Goal: Task Accomplishment & Management: Use online tool/utility

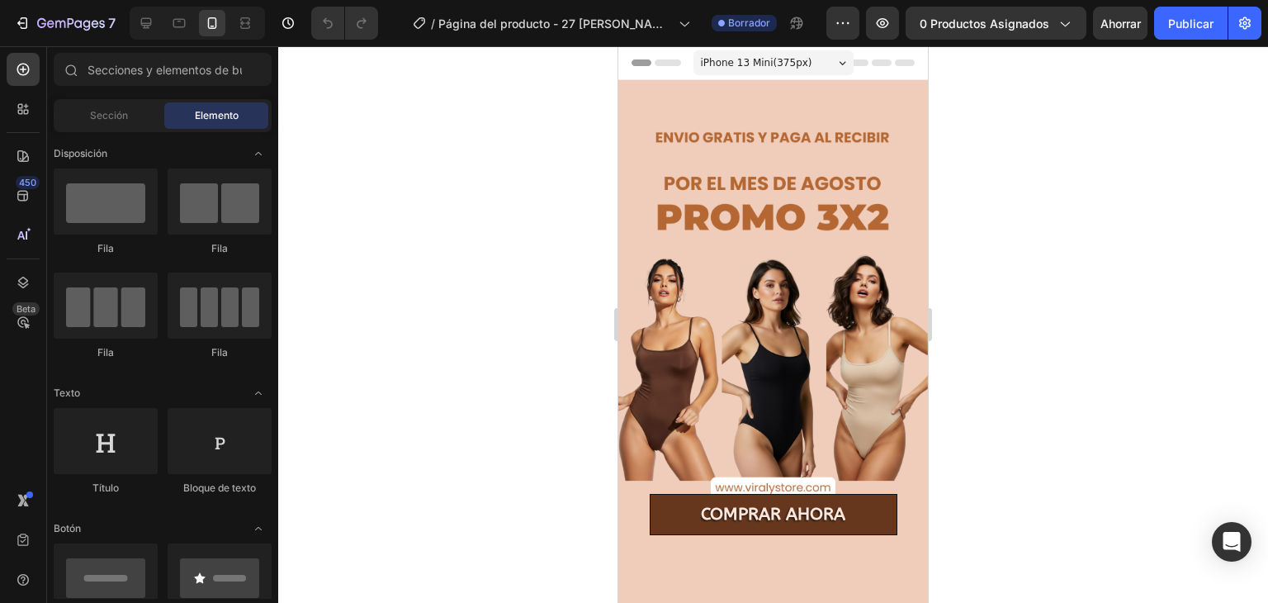
scroll to position [779, 0]
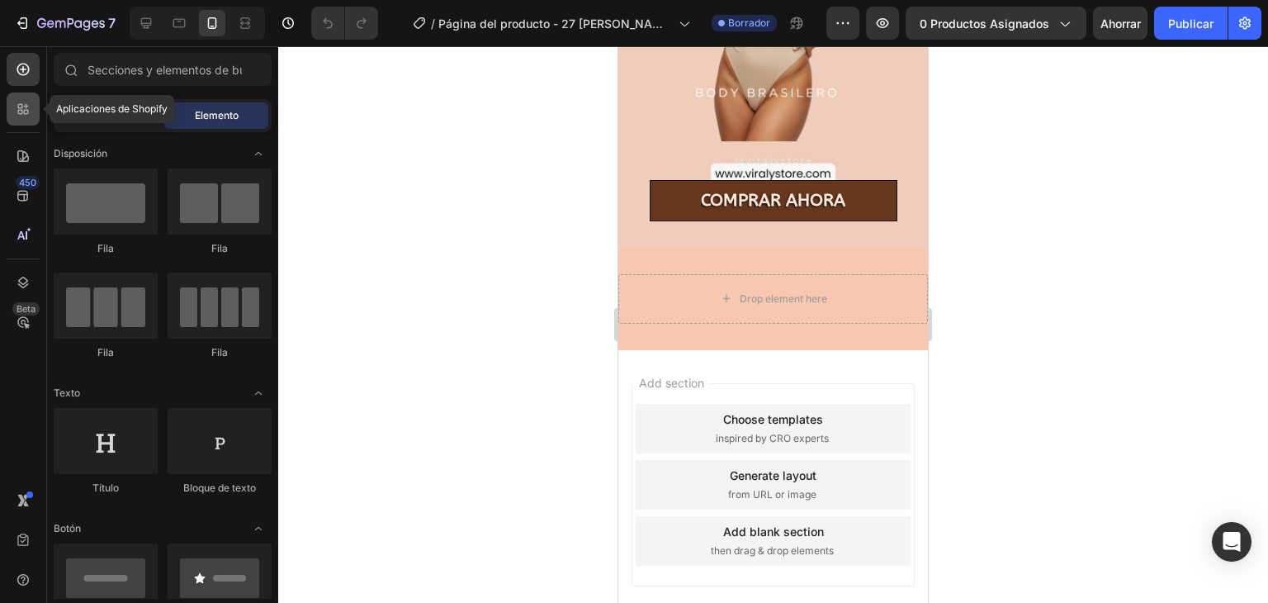
click at [18, 107] on icon at bounding box center [20, 106] width 5 height 5
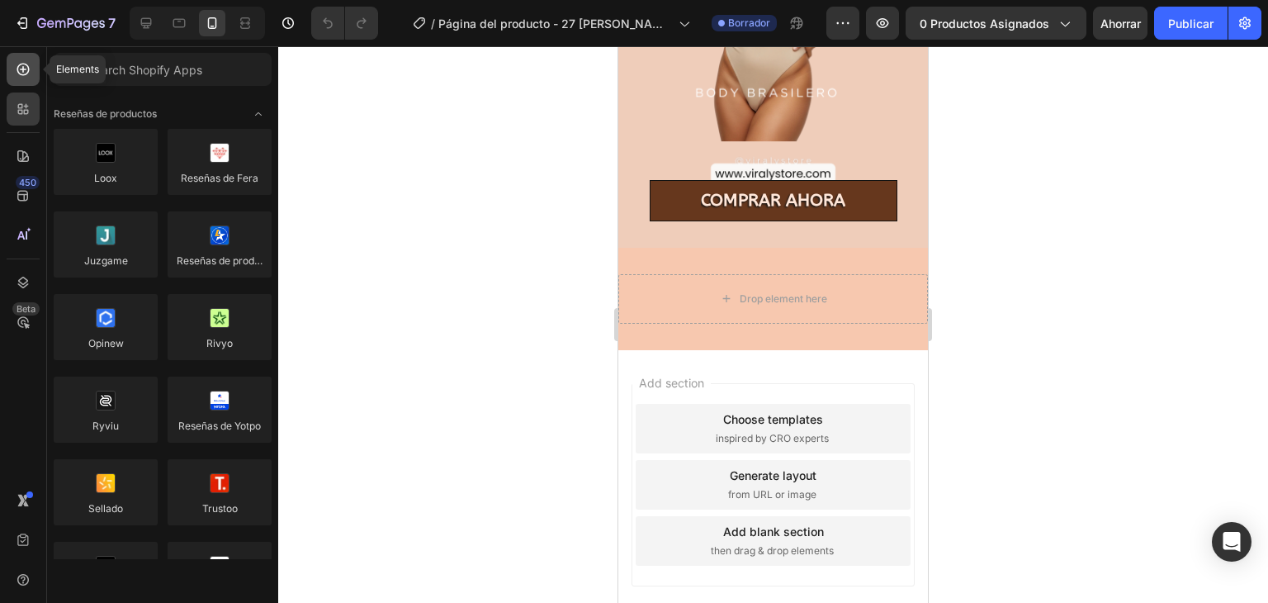
click at [21, 70] on icon at bounding box center [23, 69] width 17 height 17
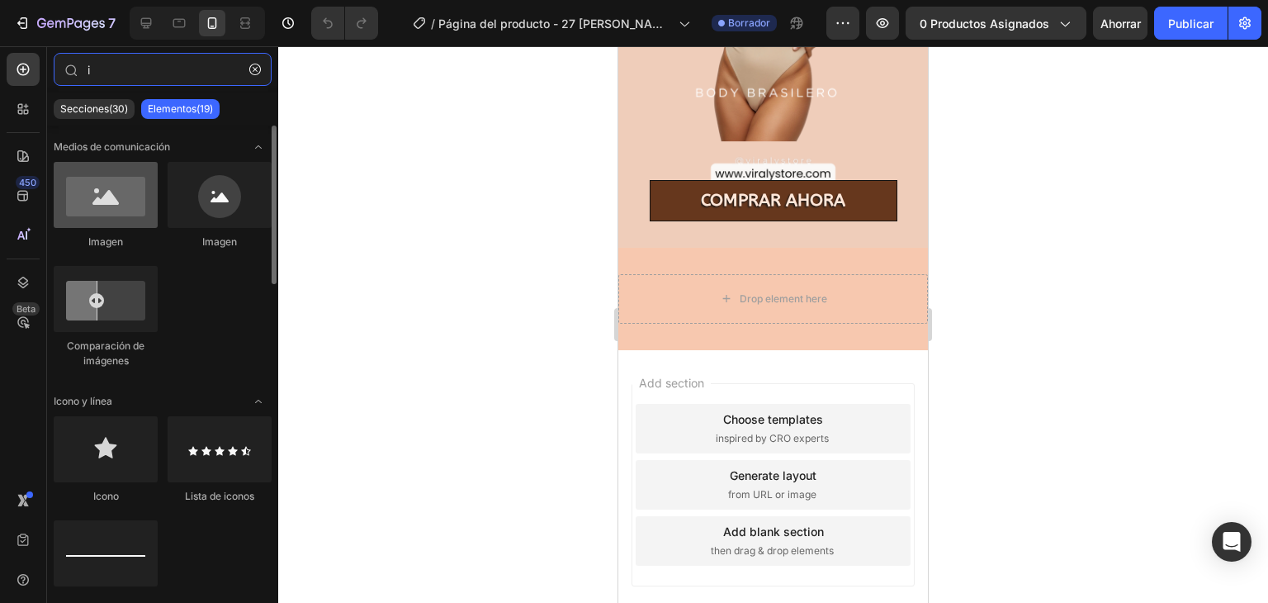
type input "i"
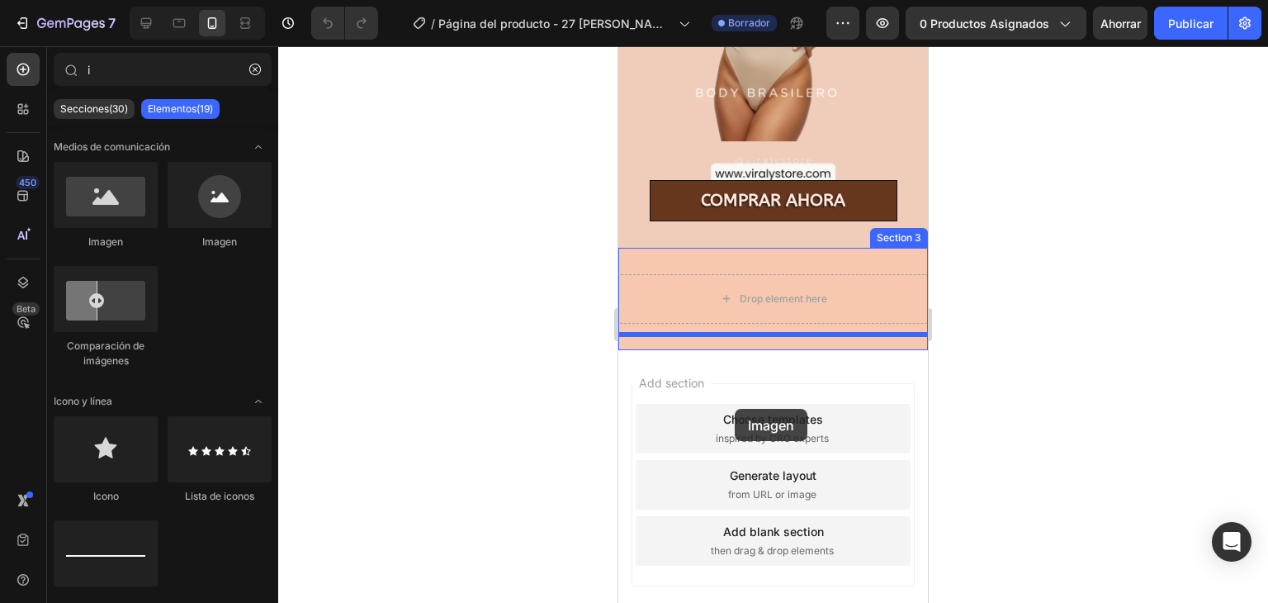
drag, startPoint x: 769, startPoint y: 251, endPoint x: 736, endPoint y: 409, distance: 161.1
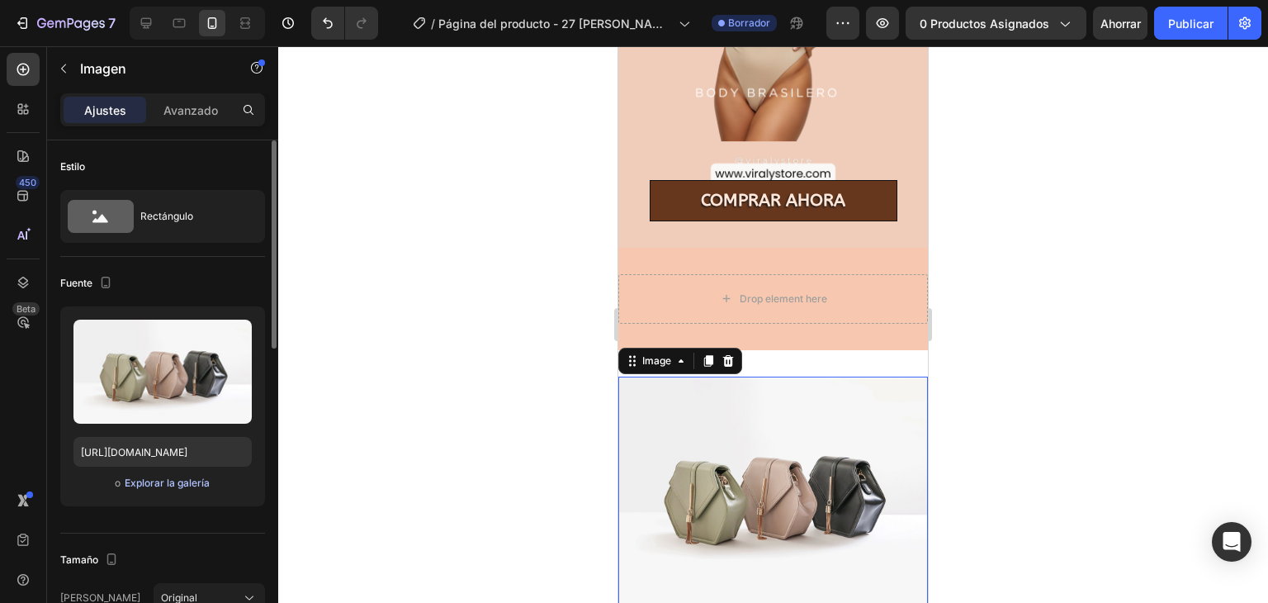
click at [153, 485] on font "Explorar la galería" at bounding box center [167, 482] width 85 height 12
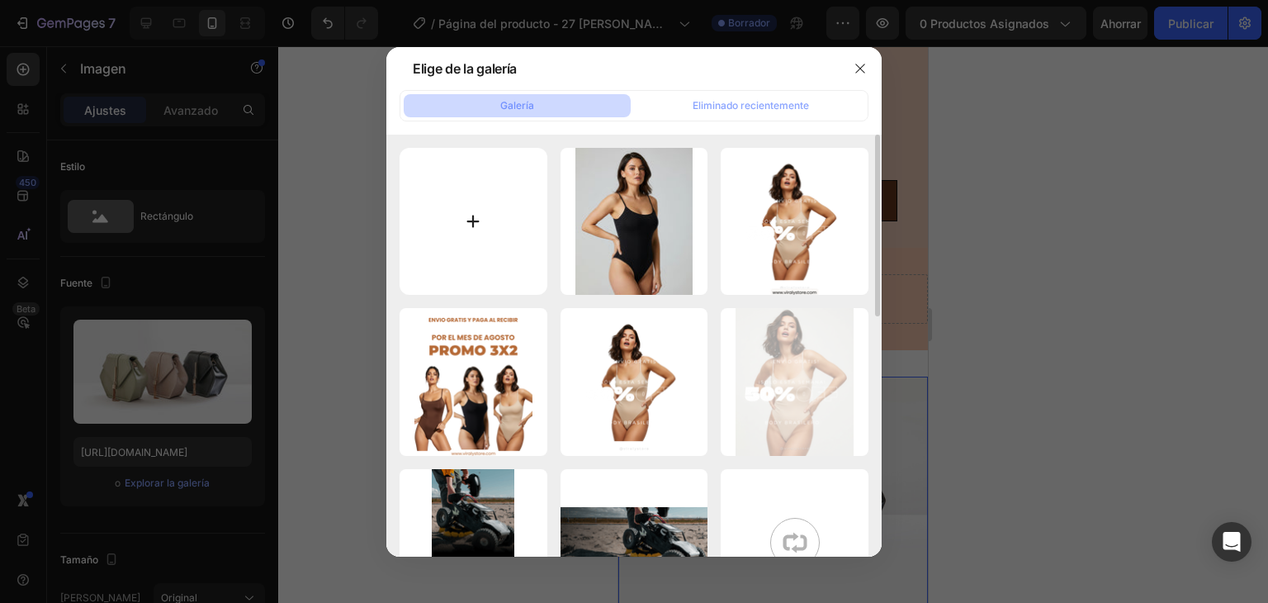
click at [480, 182] on input "file" at bounding box center [474, 222] width 148 height 148
type input "C:\fakepath\90.png"
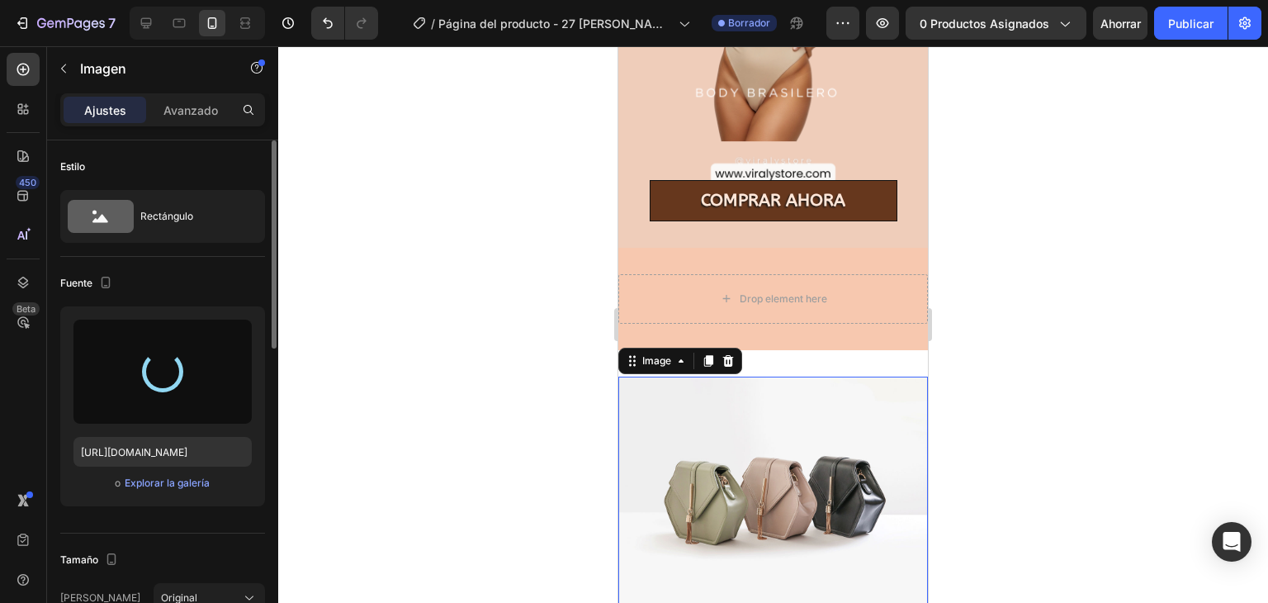
type input "[URL][DOMAIN_NAME]"
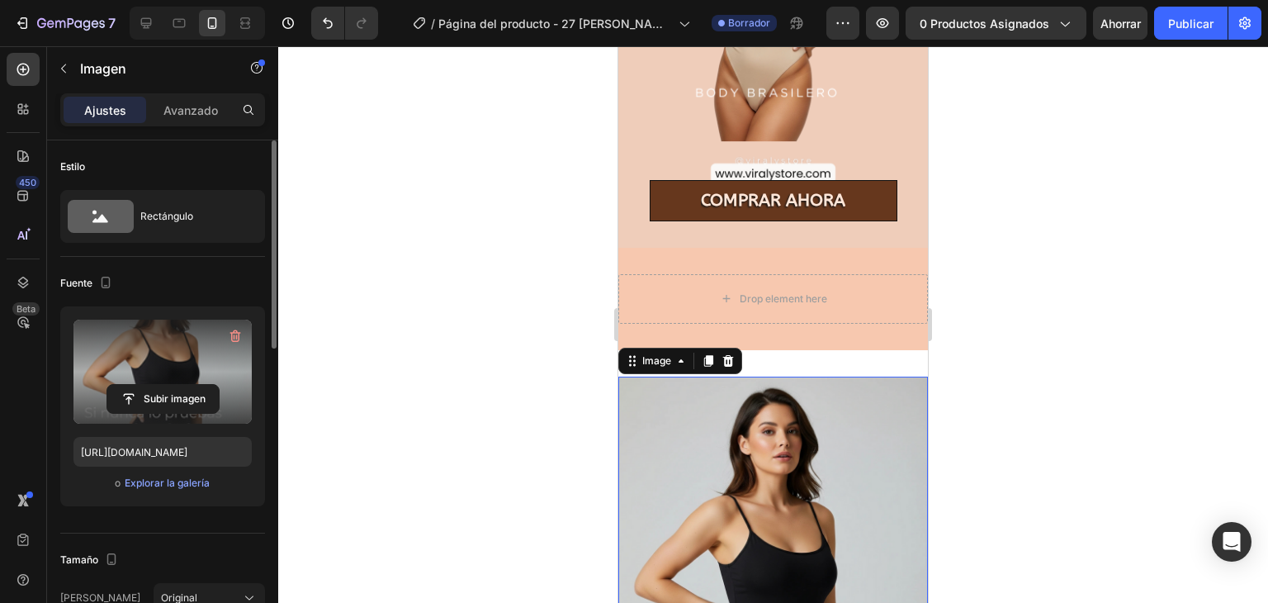
drag, startPoint x: 1175, startPoint y: 237, endPoint x: 988, endPoint y: 310, distance: 200.2
click at [988, 310] on div at bounding box center [773, 324] width 990 height 556
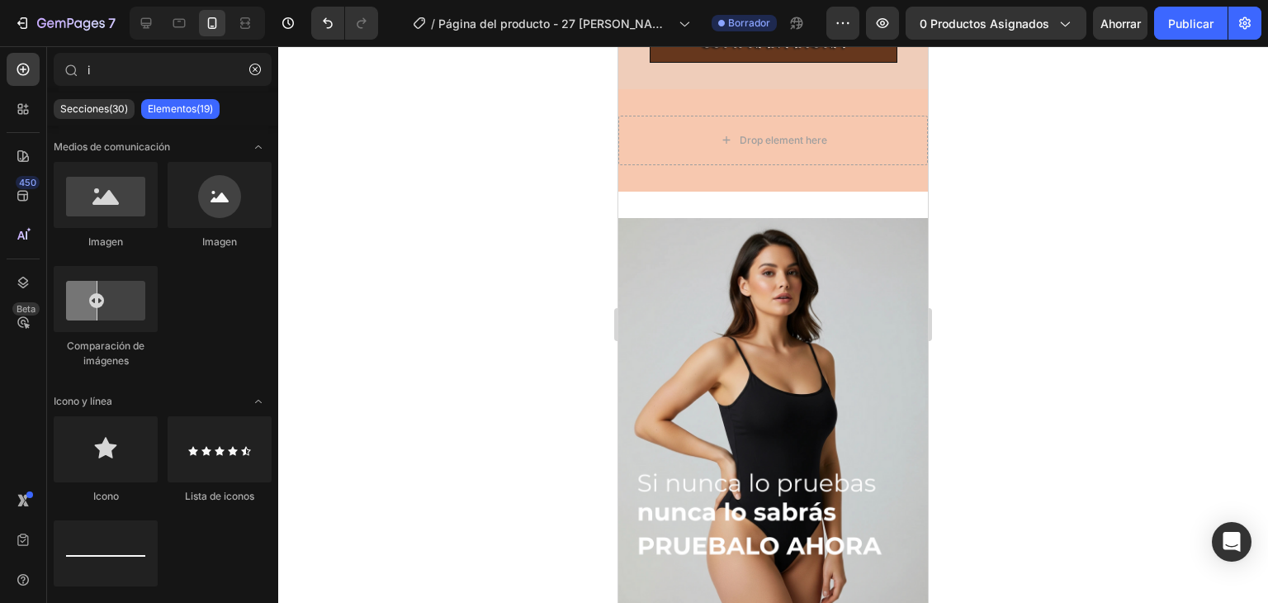
scroll to position [954, 0]
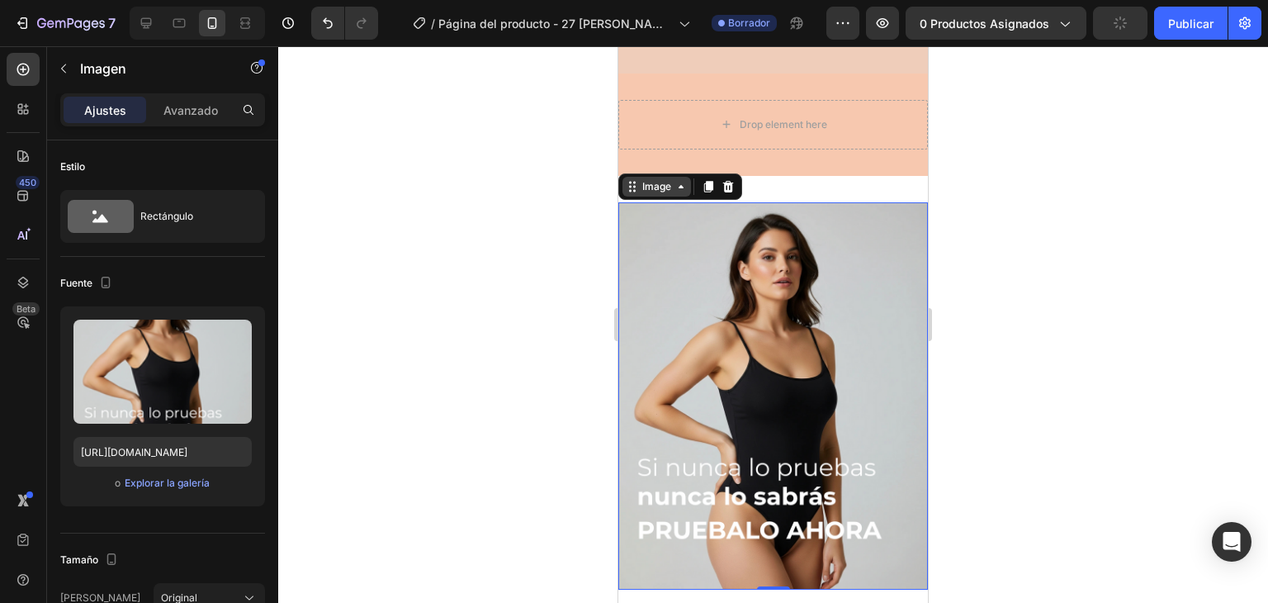
click at [656, 179] on div "Image" at bounding box center [656, 186] width 35 height 15
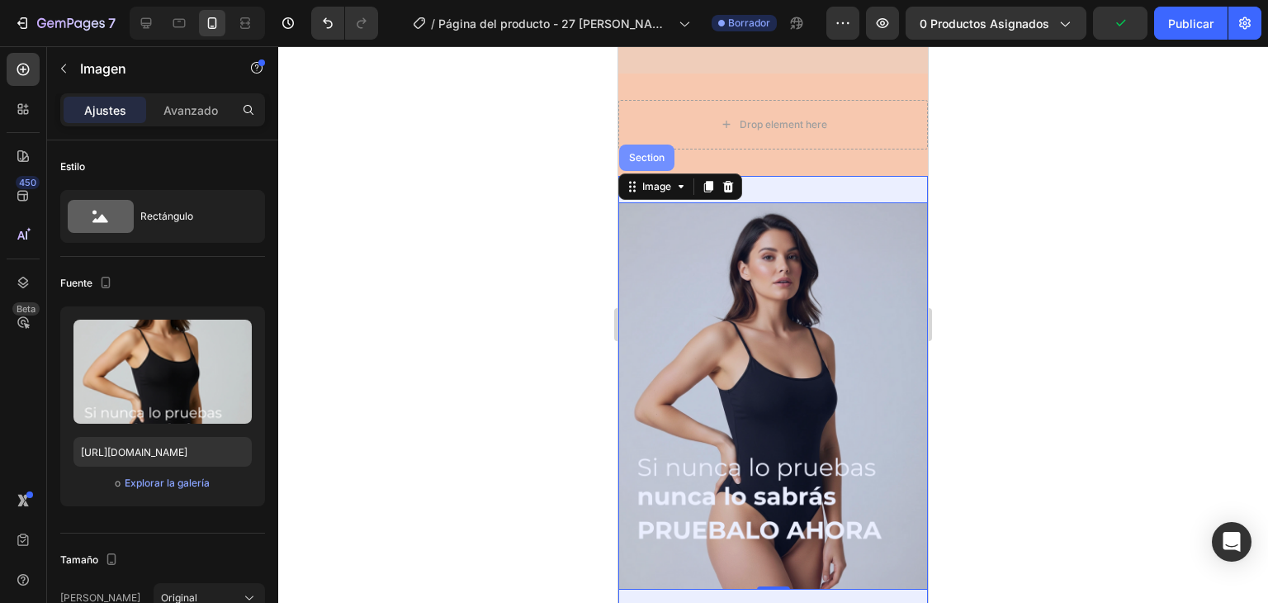
click at [651, 146] on div "Section" at bounding box center [646, 157] width 55 height 26
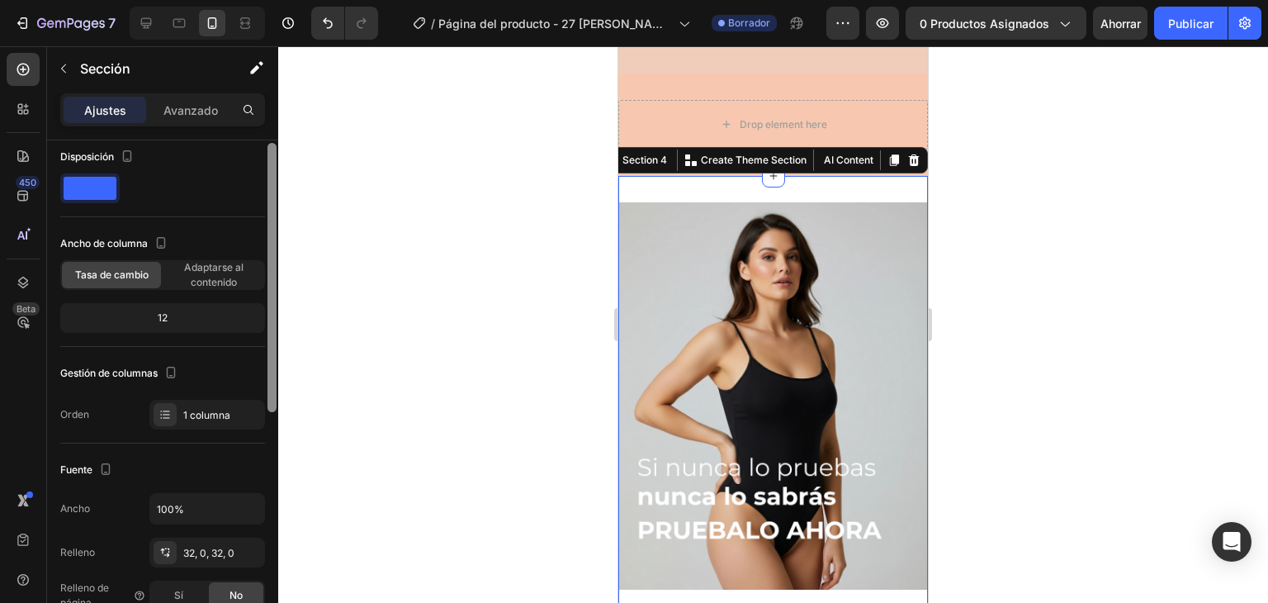
scroll to position [19, 0]
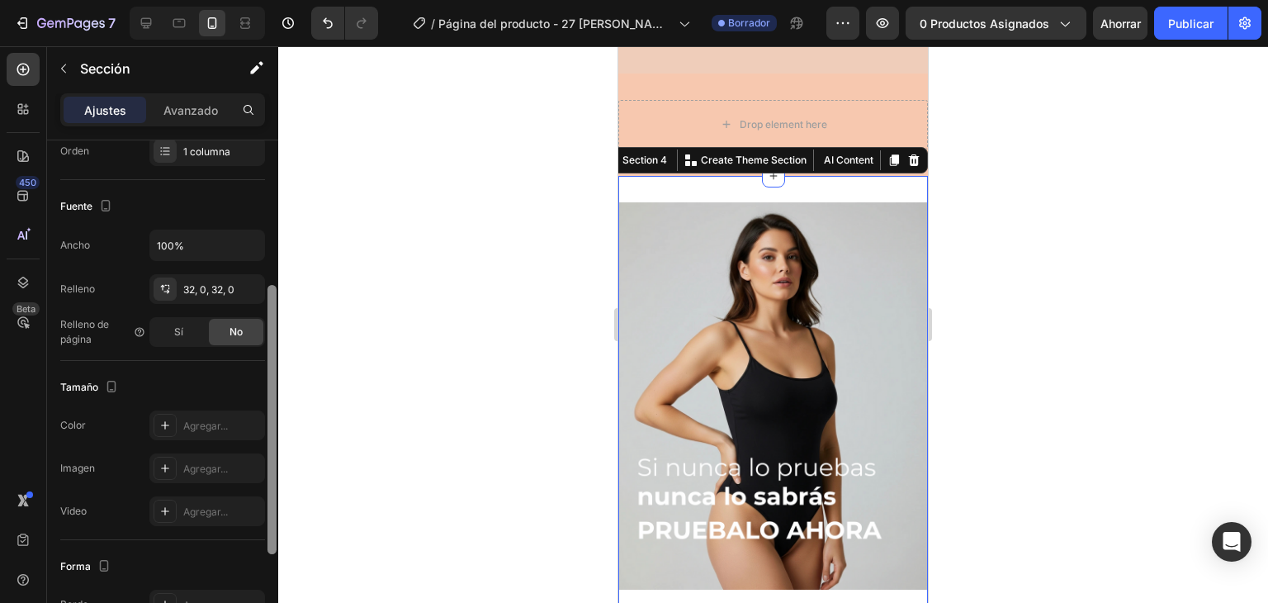
drag, startPoint x: 268, startPoint y: 411, endPoint x: 241, endPoint y: 478, distance: 72.2
click at [241, 478] on div "Disposición Ancho de columna [PERSON_NAME] Adaptarse al contenido 12 Gestión de…" at bounding box center [162, 394] width 231 height 509
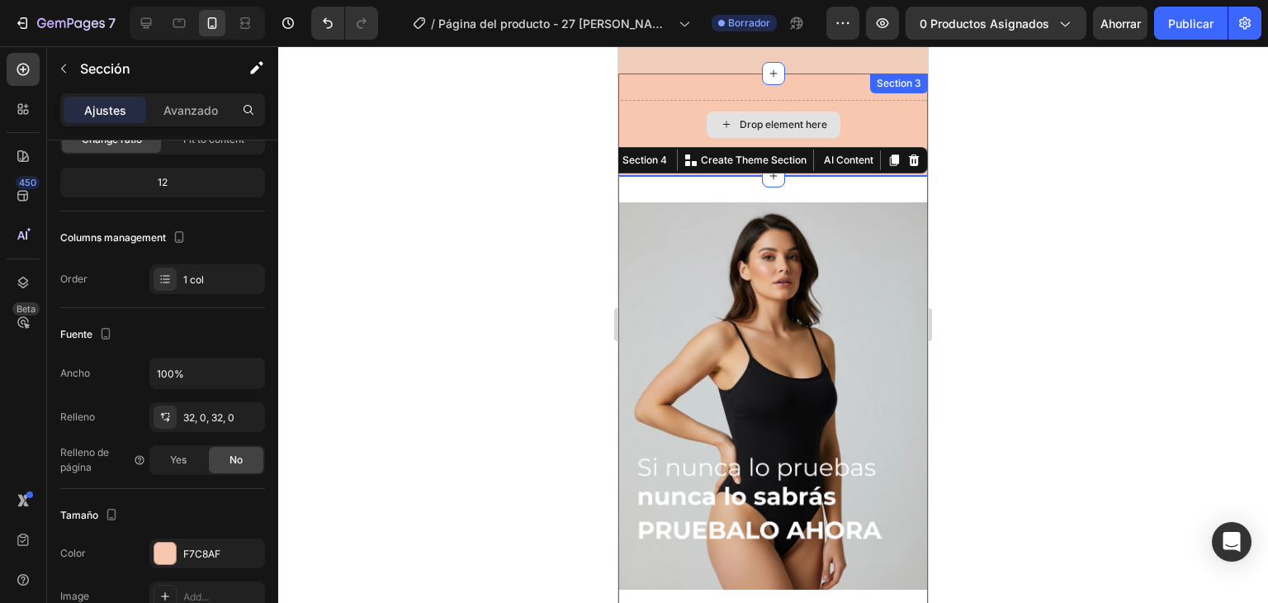
click at [647, 104] on div "Drop element here" at bounding box center [773, 125] width 310 height 50
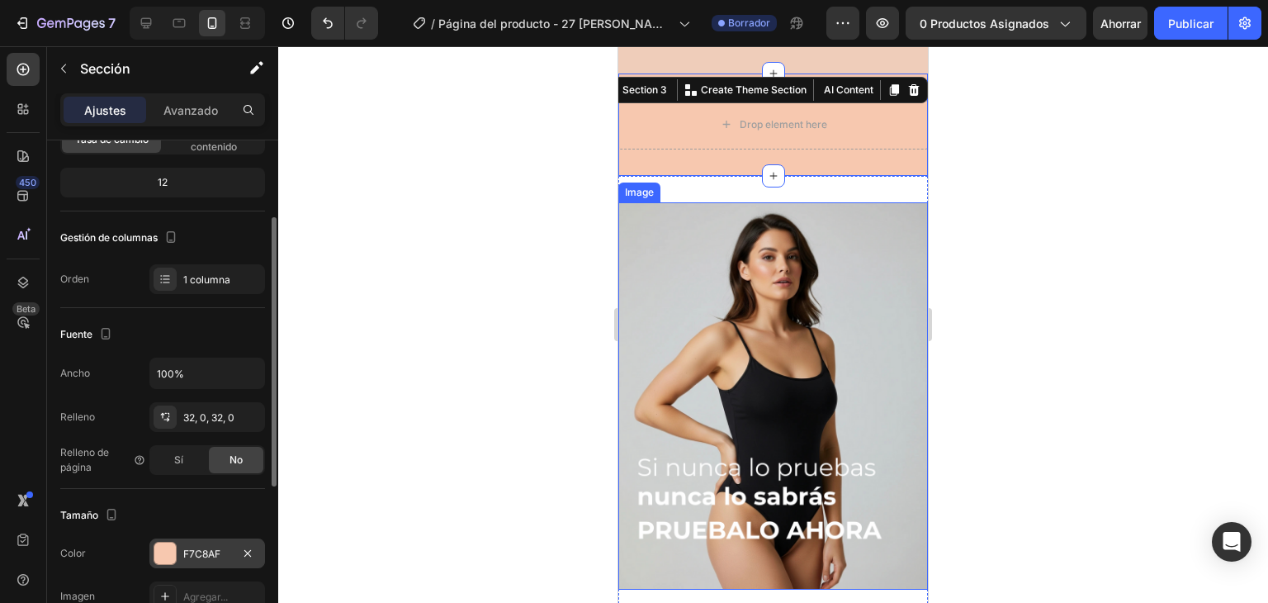
click at [228, 550] on div "F7C8AF" at bounding box center [207, 554] width 48 height 15
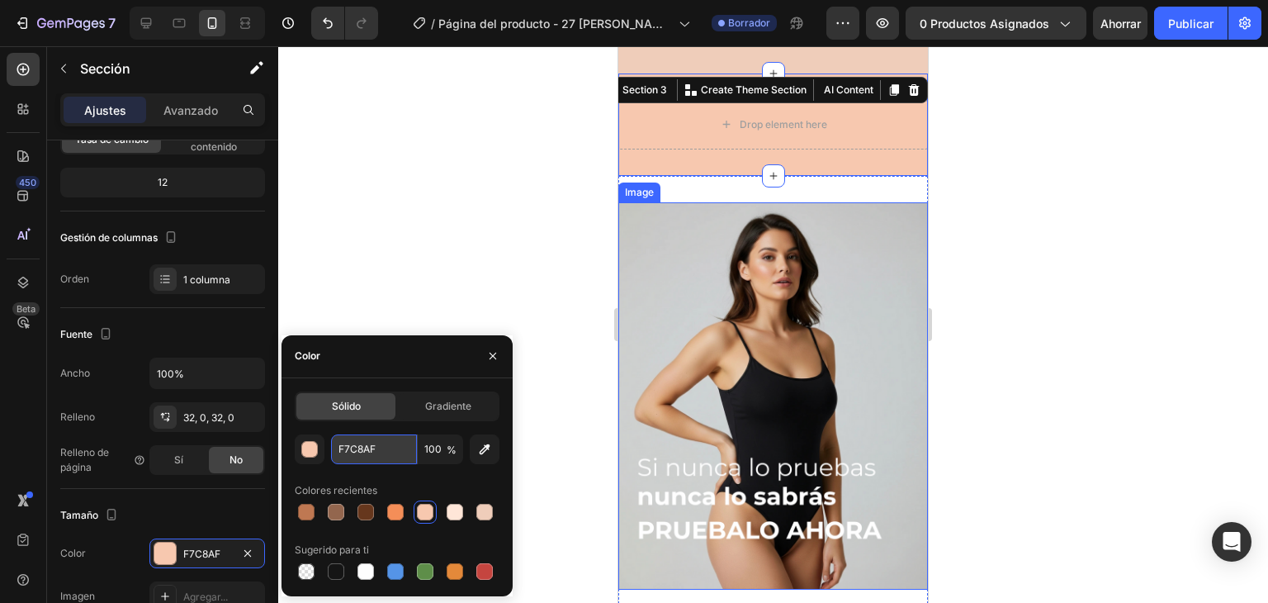
click at [380, 437] on input "F7C8AF" at bounding box center [374, 449] width 86 height 30
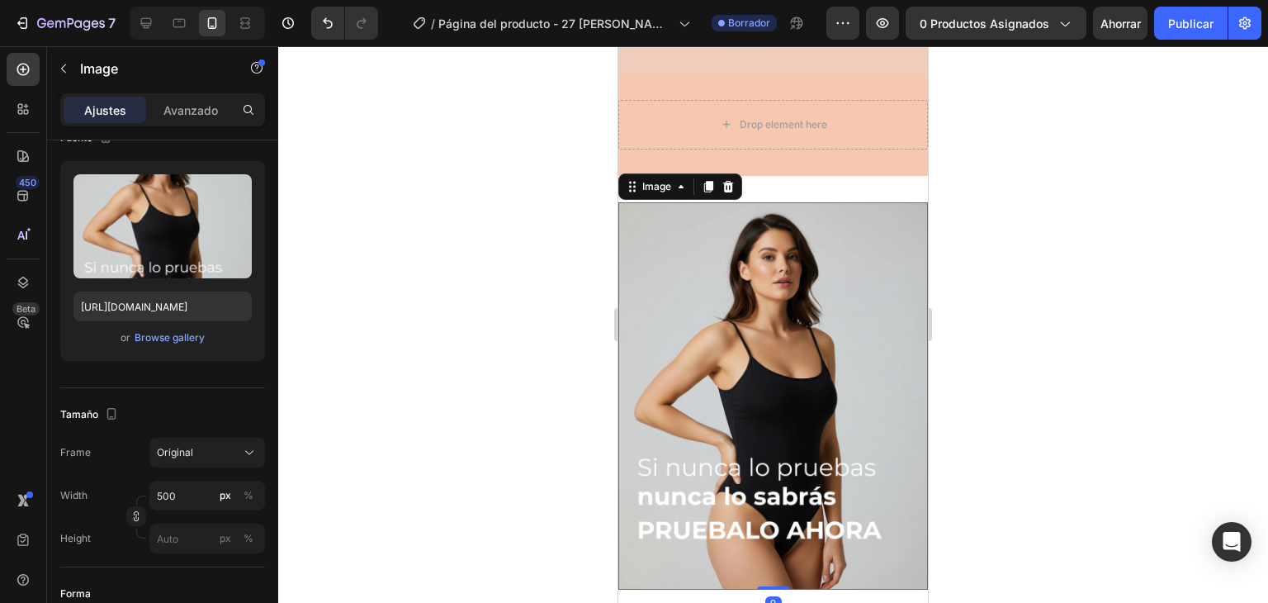
click at [683, 259] on img at bounding box center [773, 395] width 310 height 387
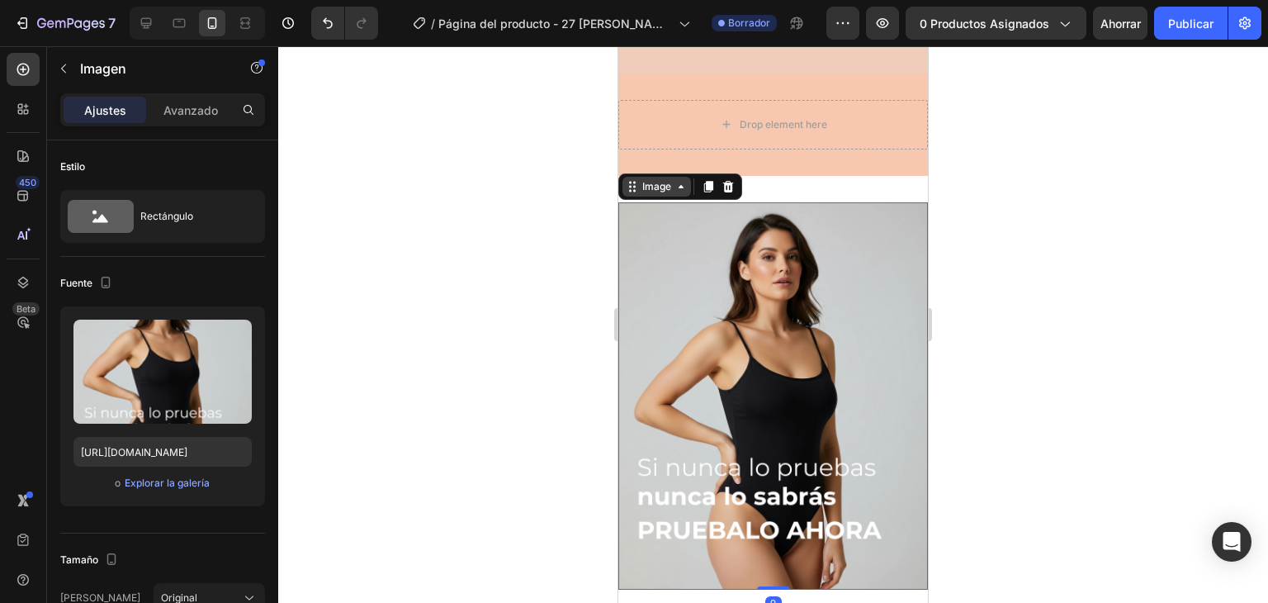
click at [651, 179] on div "Image" at bounding box center [656, 186] width 35 height 15
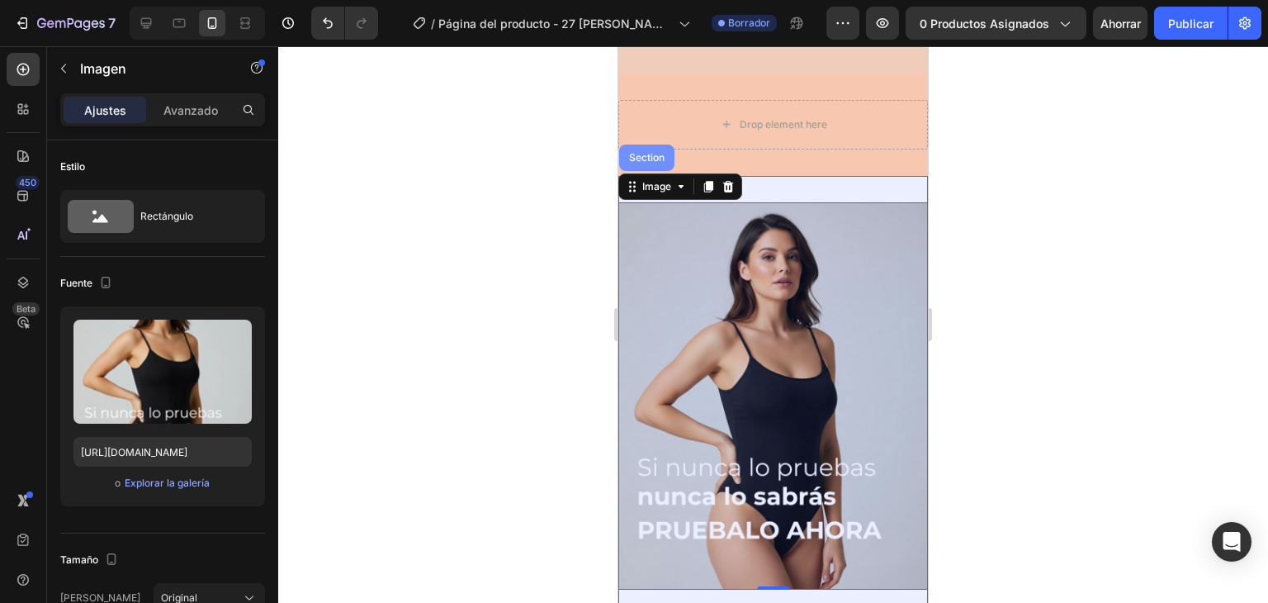
click at [654, 149] on div "Section" at bounding box center [646, 157] width 55 height 26
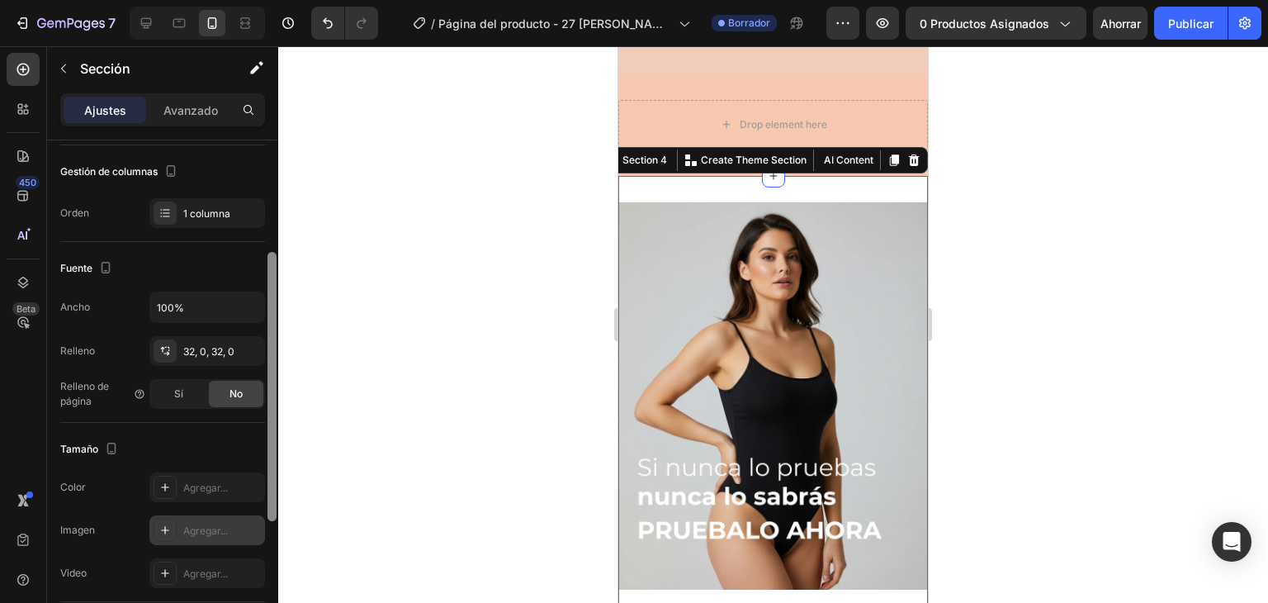
scroll to position [223, 0]
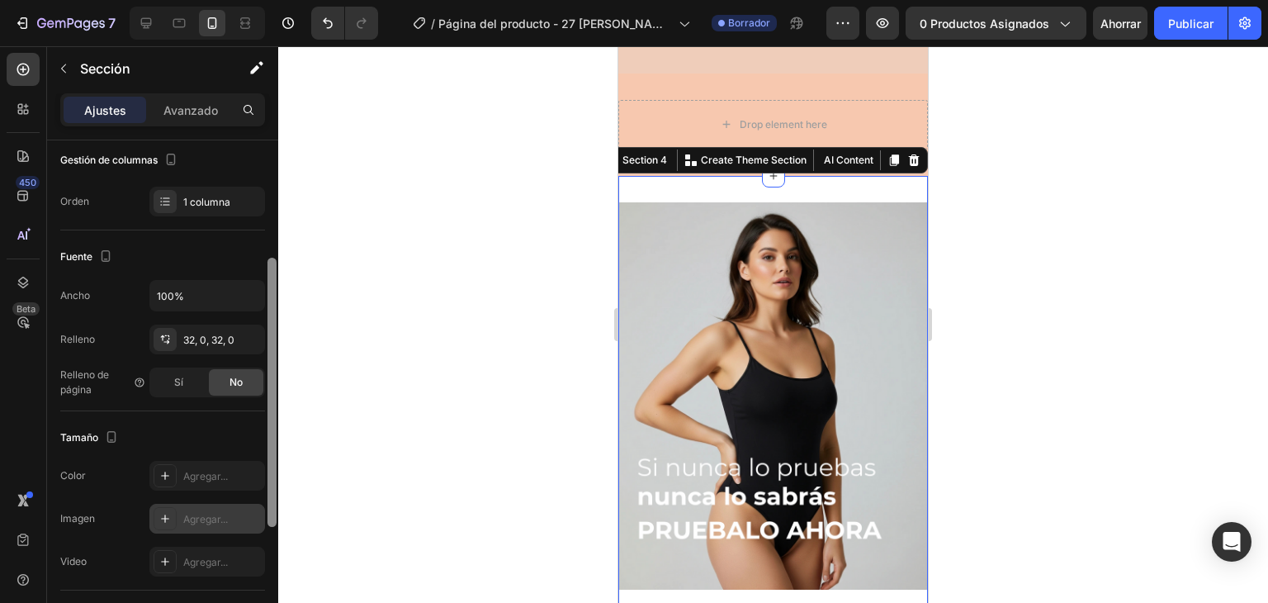
drag, startPoint x: 272, startPoint y: 390, endPoint x: 253, endPoint y: 509, distance: 119.7
click at [253, 509] on div "Disposición Ancho de columna [PERSON_NAME] Adaptarse al contenido 12 Gestión de…" at bounding box center [162, 394] width 231 height 509
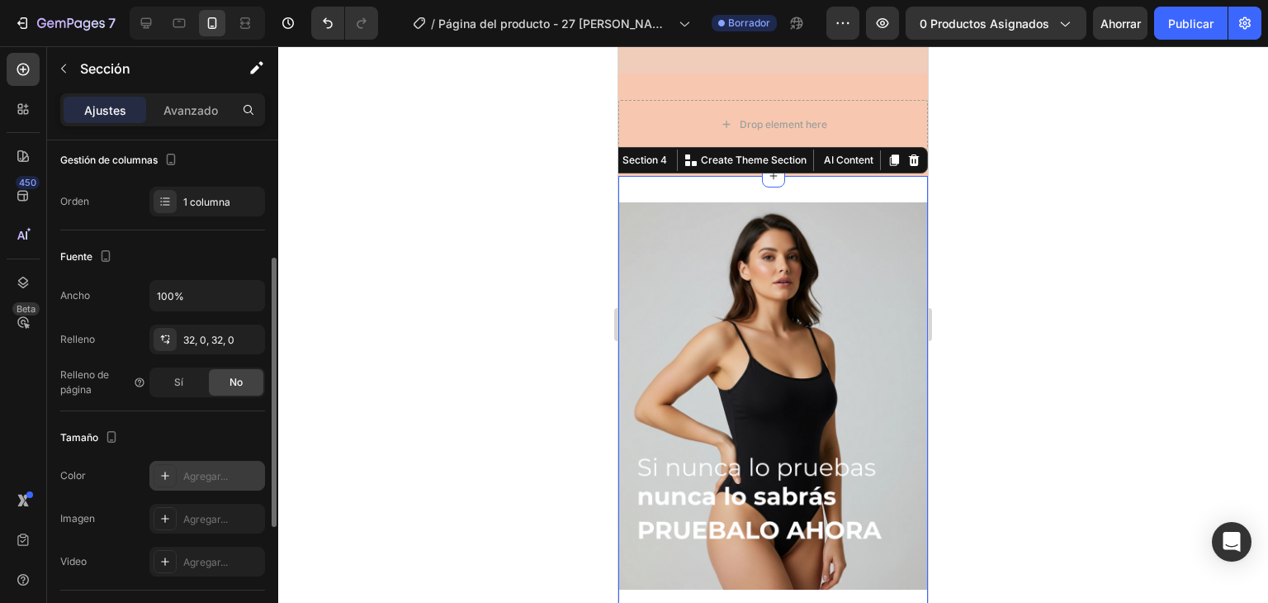
click at [241, 483] on div "Agregar..." at bounding box center [207, 476] width 116 height 30
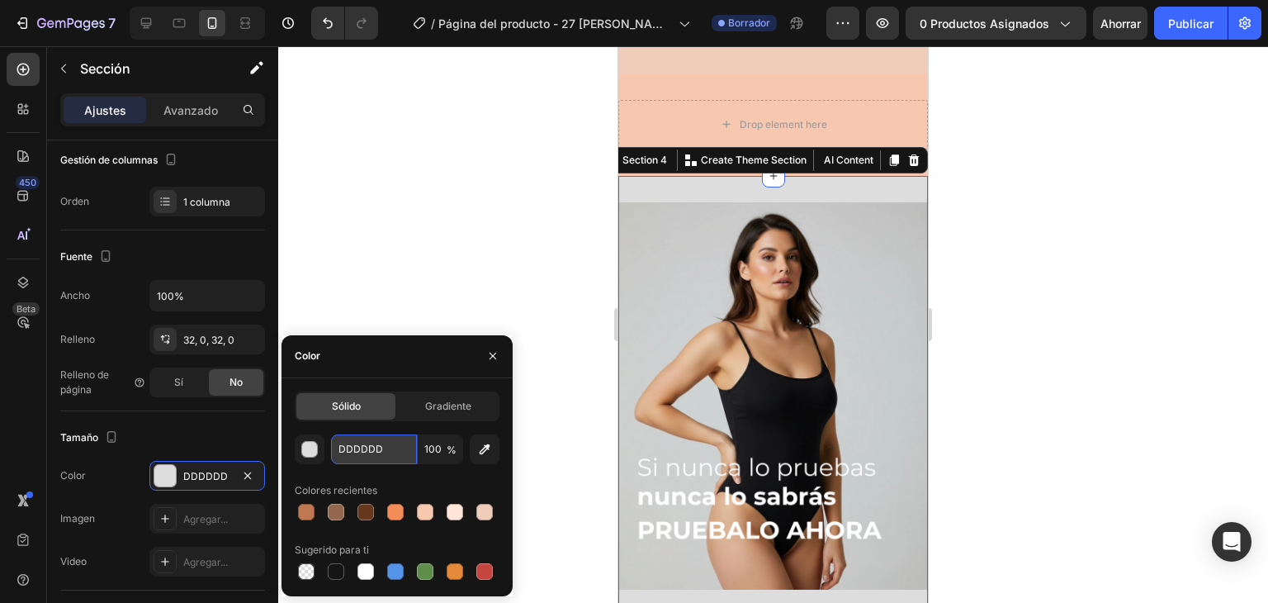
click at [345, 445] on input "DDDDDD" at bounding box center [374, 449] width 86 height 30
paste input "F7C8AF"
type input "F7C8AF"
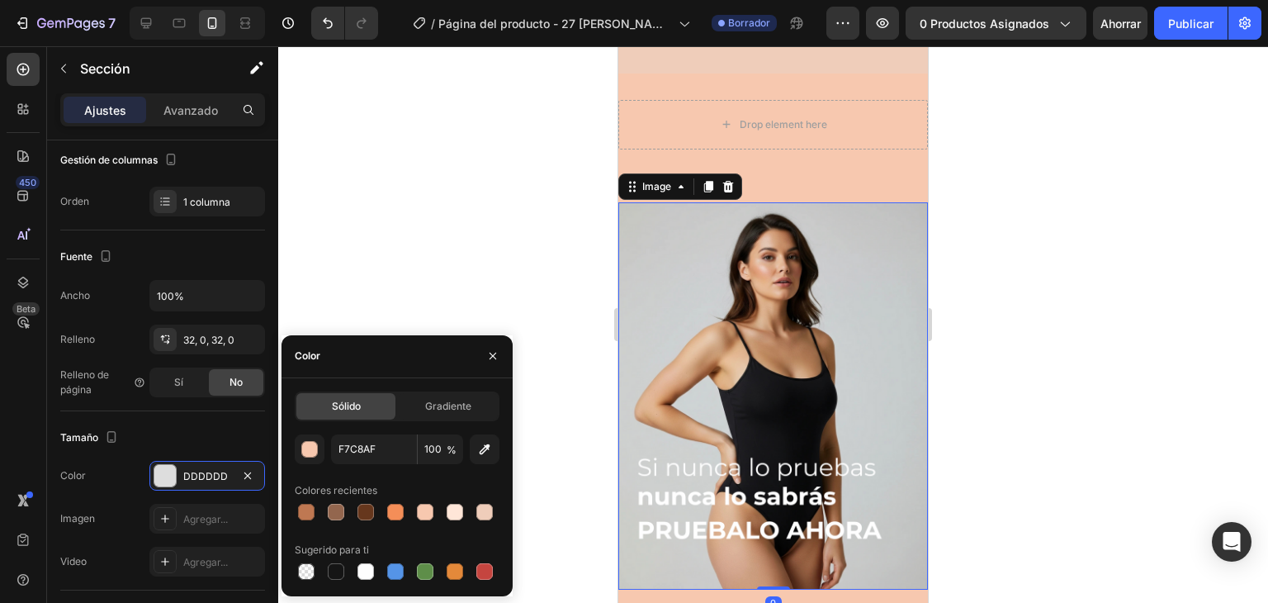
drag, startPoint x: 810, startPoint y: 265, endPoint x: 809, endPoint y: 239, distance: 25.6
click at [809, 239] on img at bounding box center [773, 395] width 310 height 387
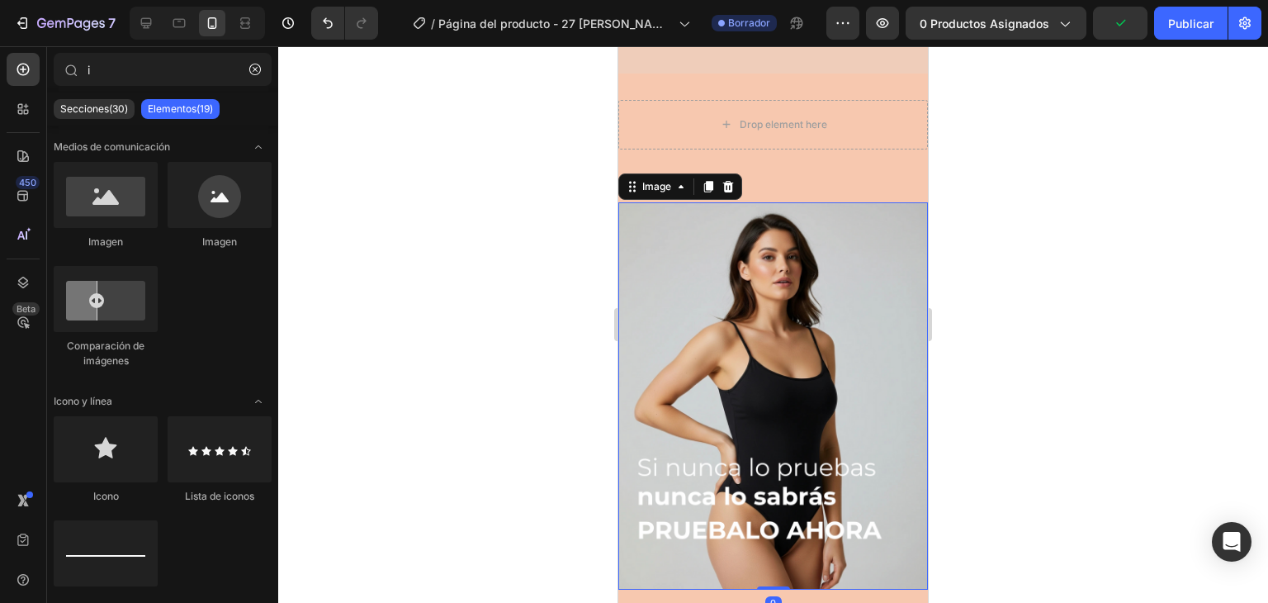
scroll to position [882, 0]
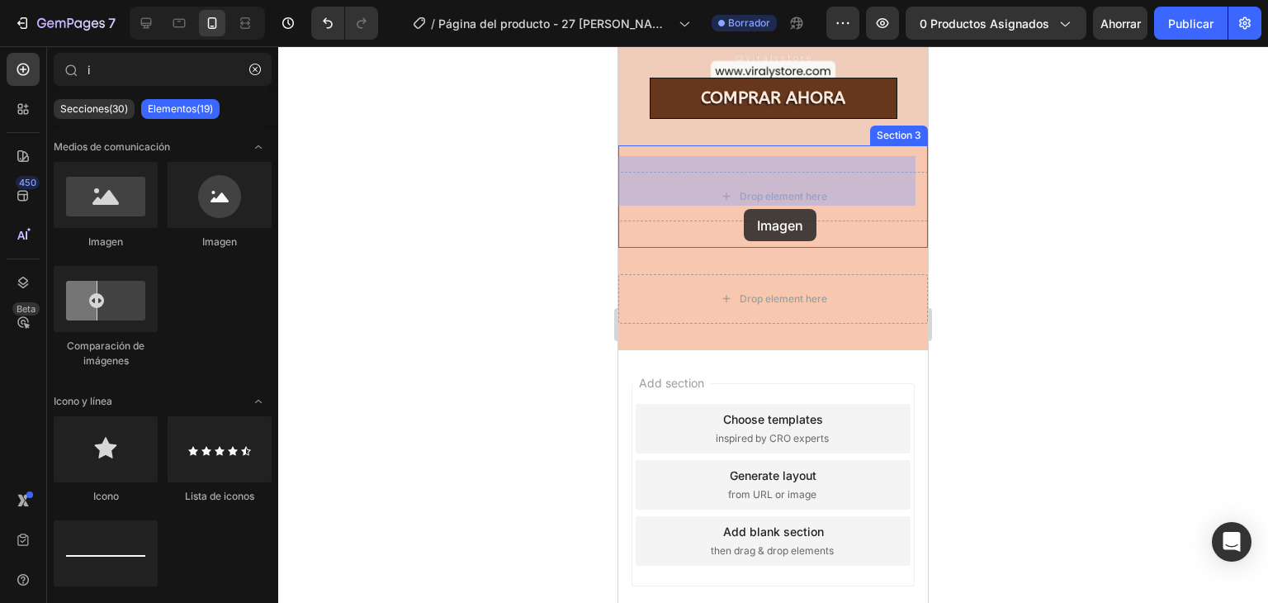
drag, startPoint x: 742, startPoint y: 244, endPoint x: 744, endPoint y: 209, distance: 34.7
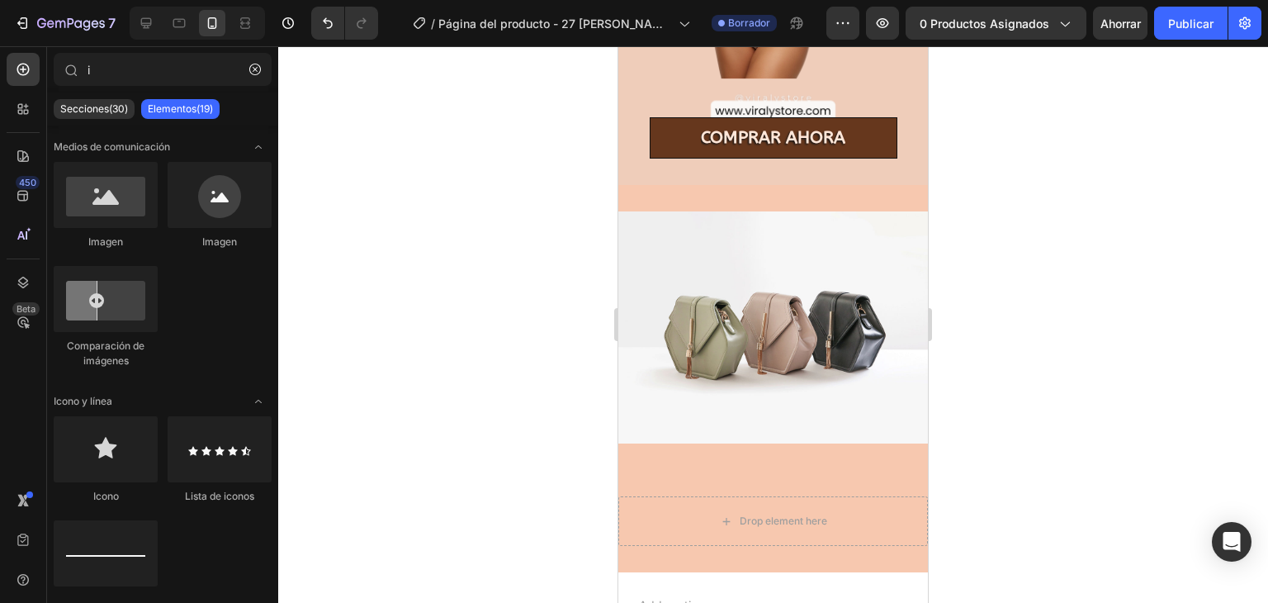
scroll to position [844, 0]
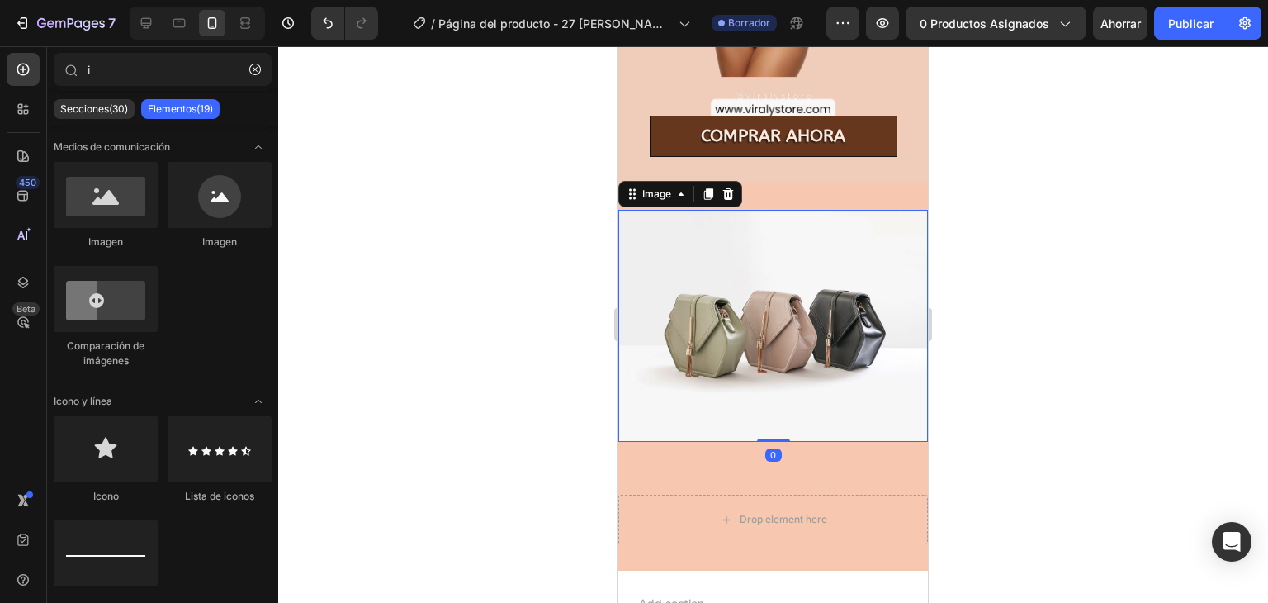
click at [733, 339] on img at bounding box center [773, 326] width 310 height 232
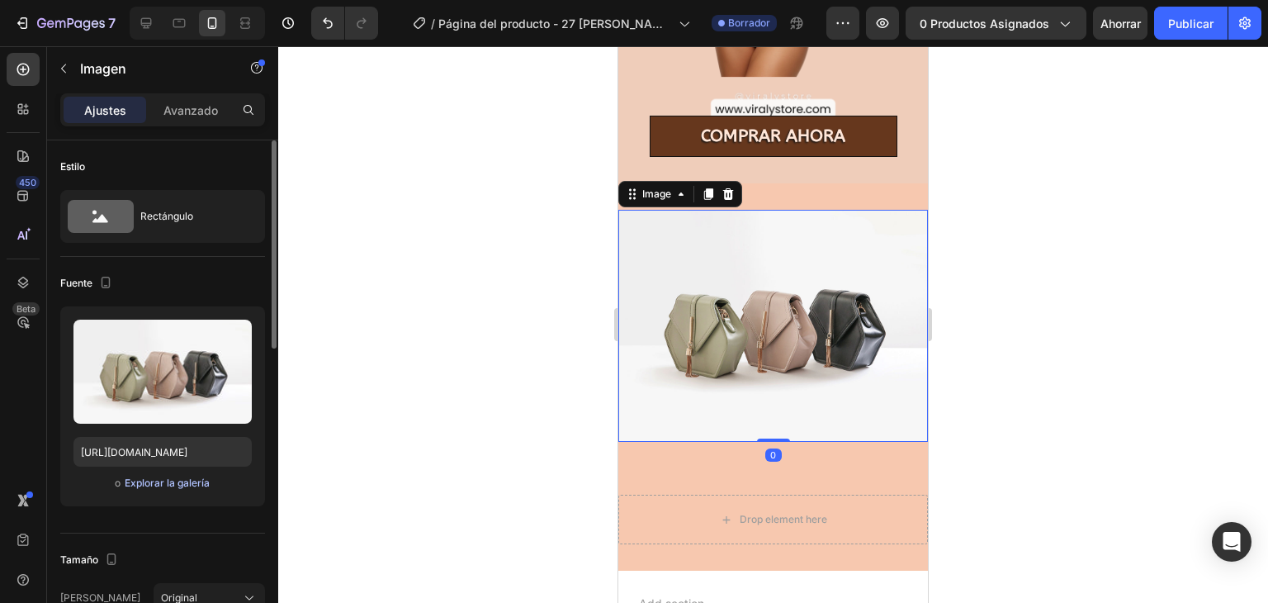
click at [130, 480] on font "Explorar la galería" at bounding box center [167, 482] width 85 height 12
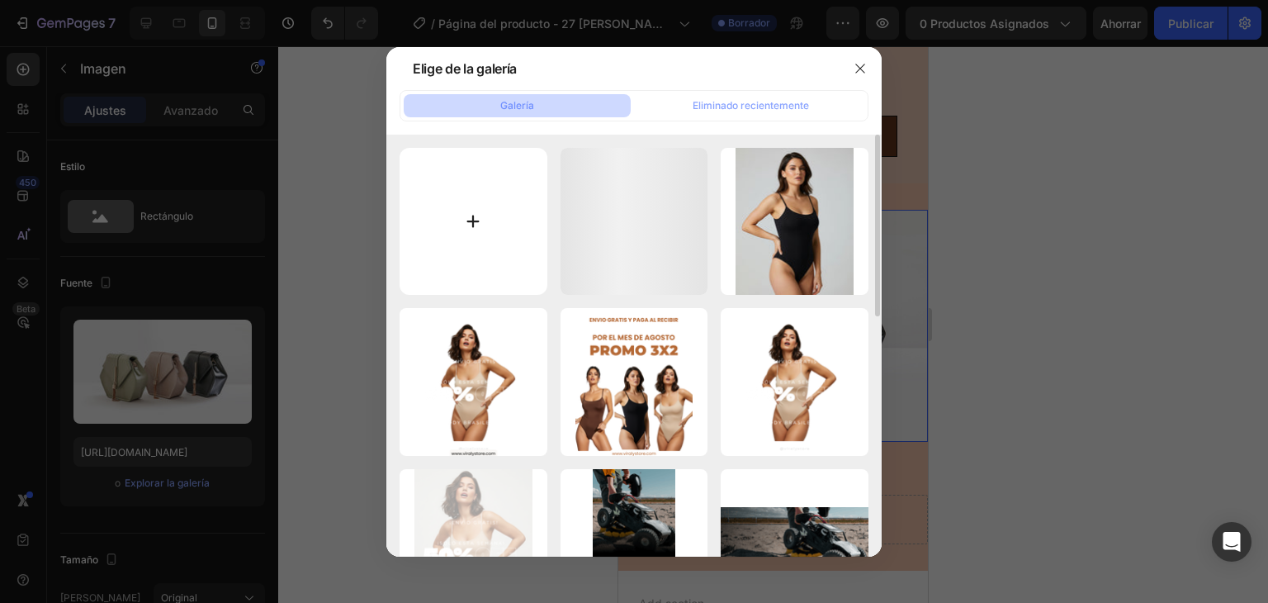
click at [498, 229] on input "file" at bounding box center [474, 222] width 148 height 148
type input "C:\fakepath\100.png"
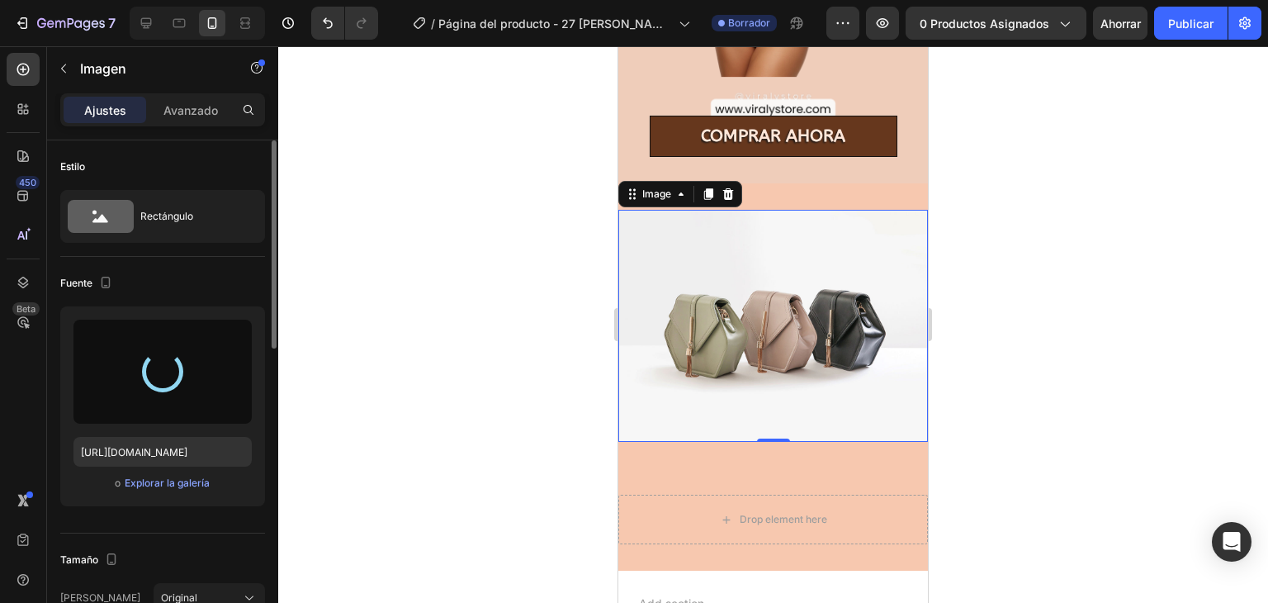
type input "[URL][DOMAIN_NAME]"
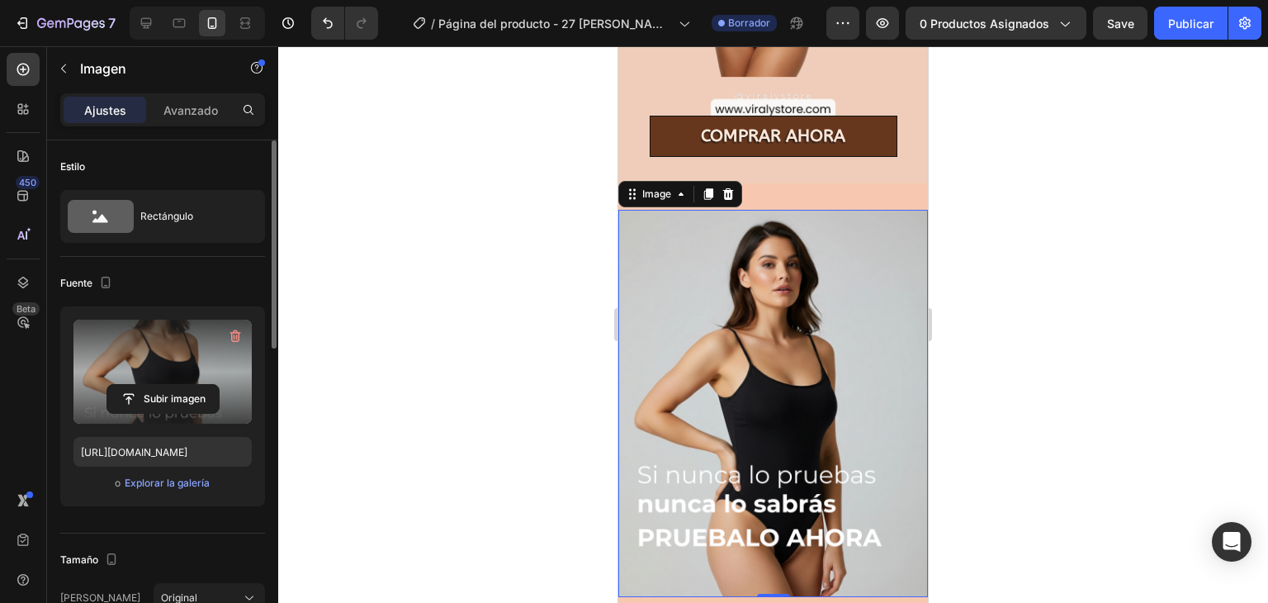
click at [803, 368] on img at bounding box center [773, 403] width 310 height 387
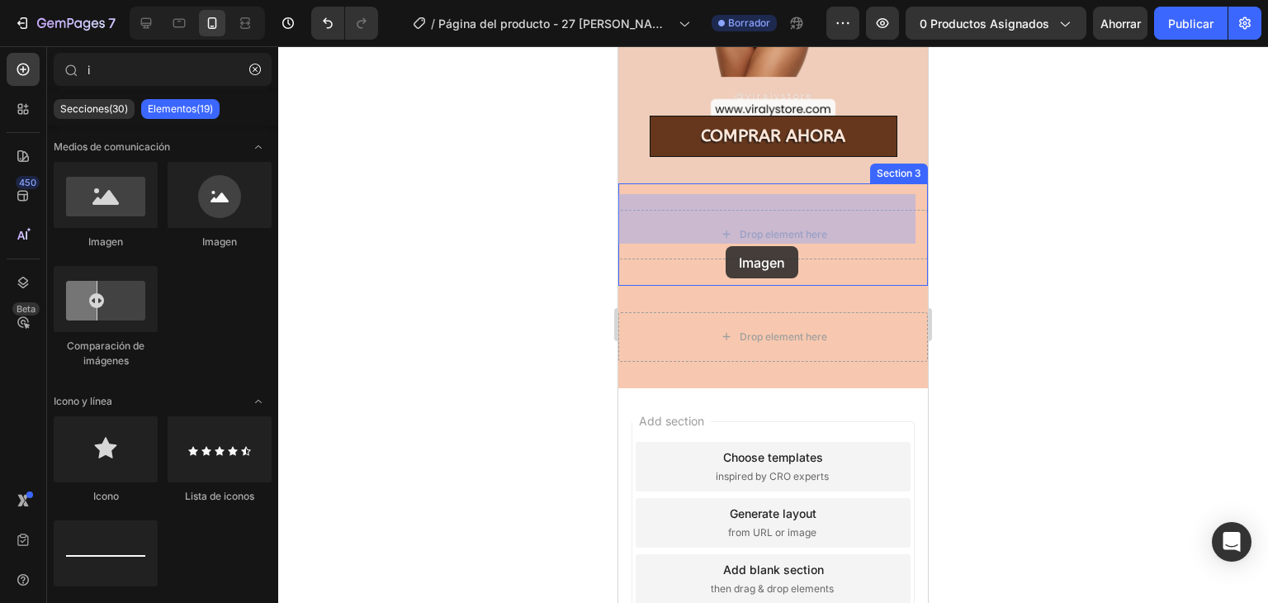
drag, startPoint x: 764, startPoint y: 268, endPoint x: 731, endPoint y: 244, distance: 40.8
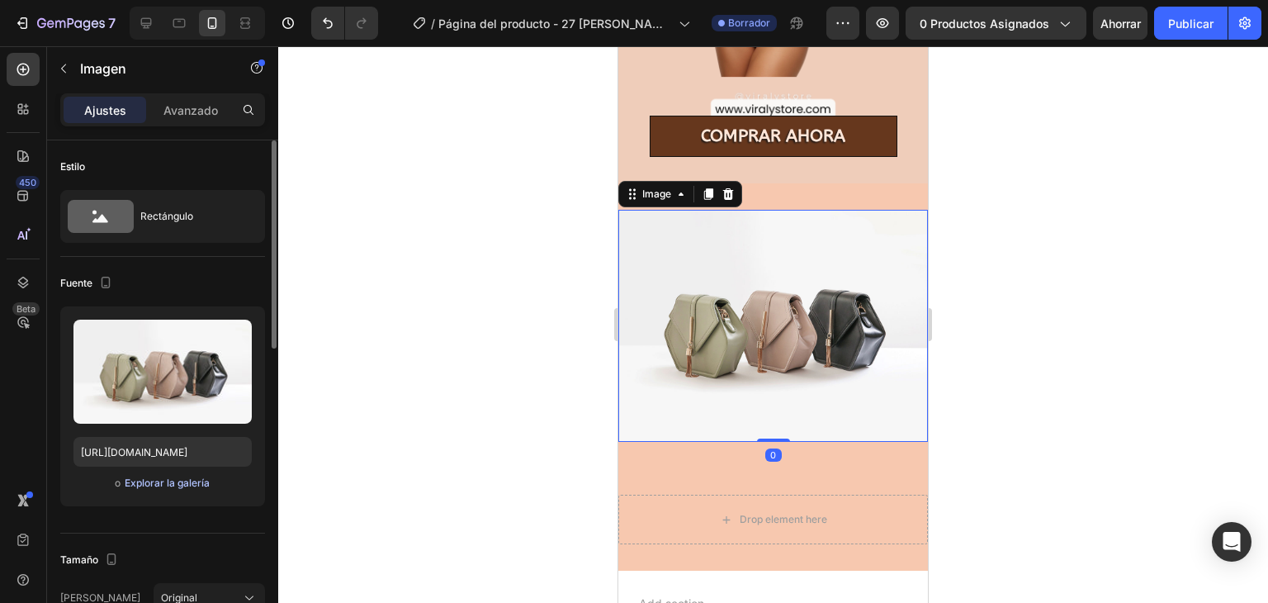
click at [135, 480] on font "Explorar la galería" at bounding box center [167, 482] width 85 height 12
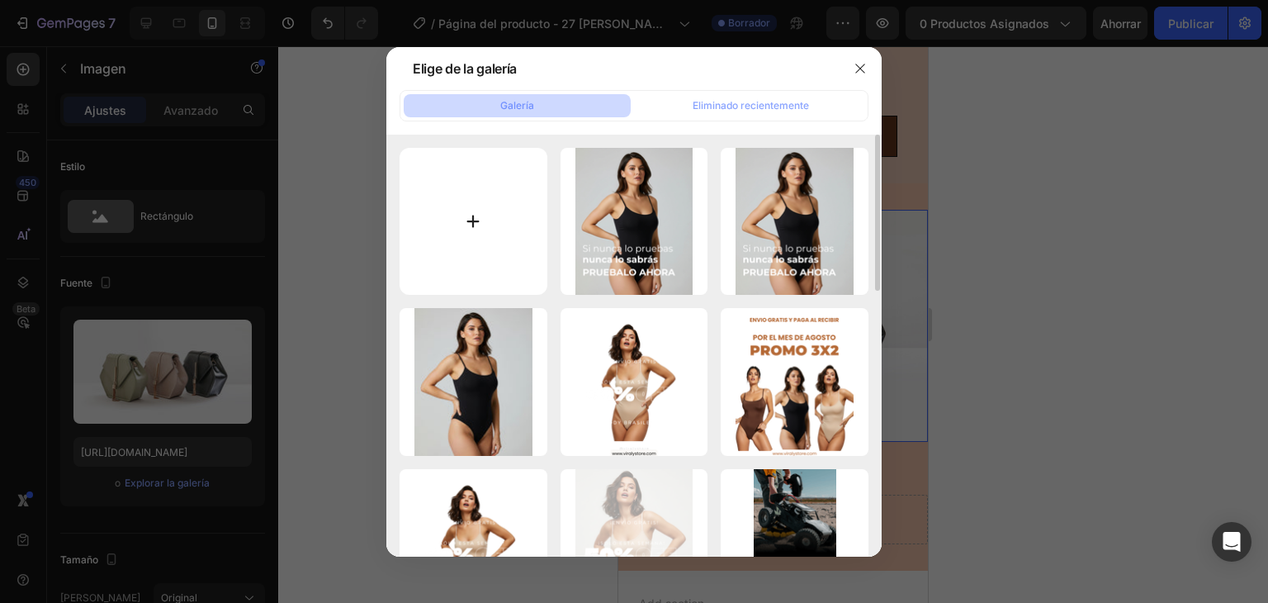
click at [499, 231] on input "file" at bounding box center [474, 222] width 148 height 148
type input "C:\fakepath\50%.,,,,,.png"
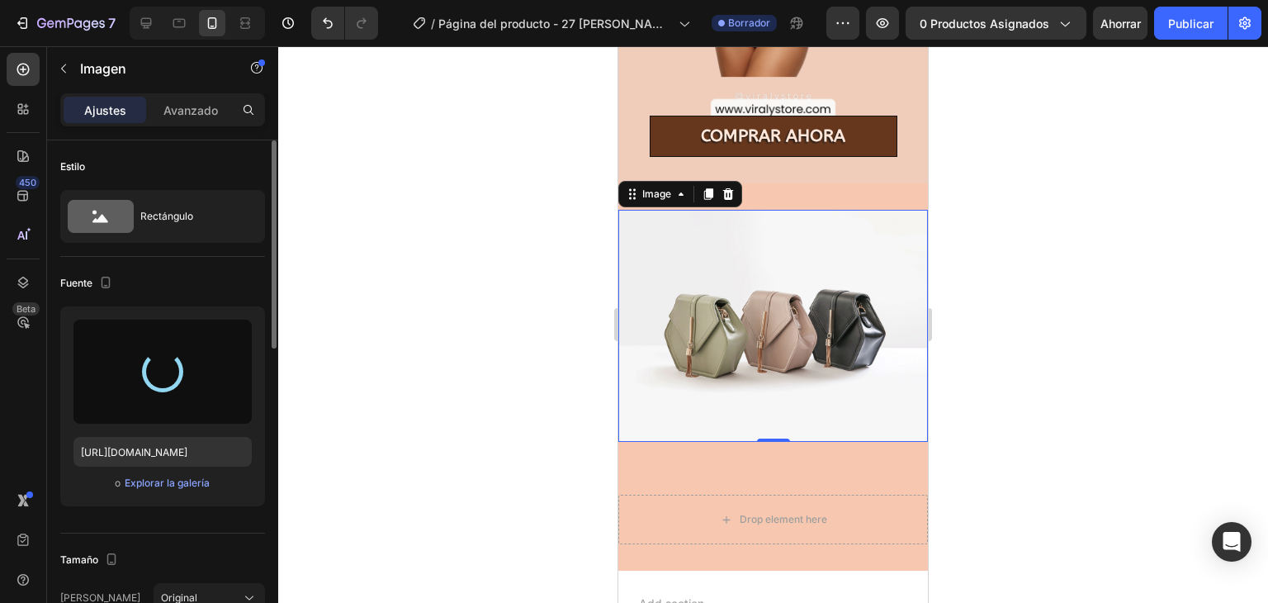
type input "[URL][DOMAIN_NAME]"
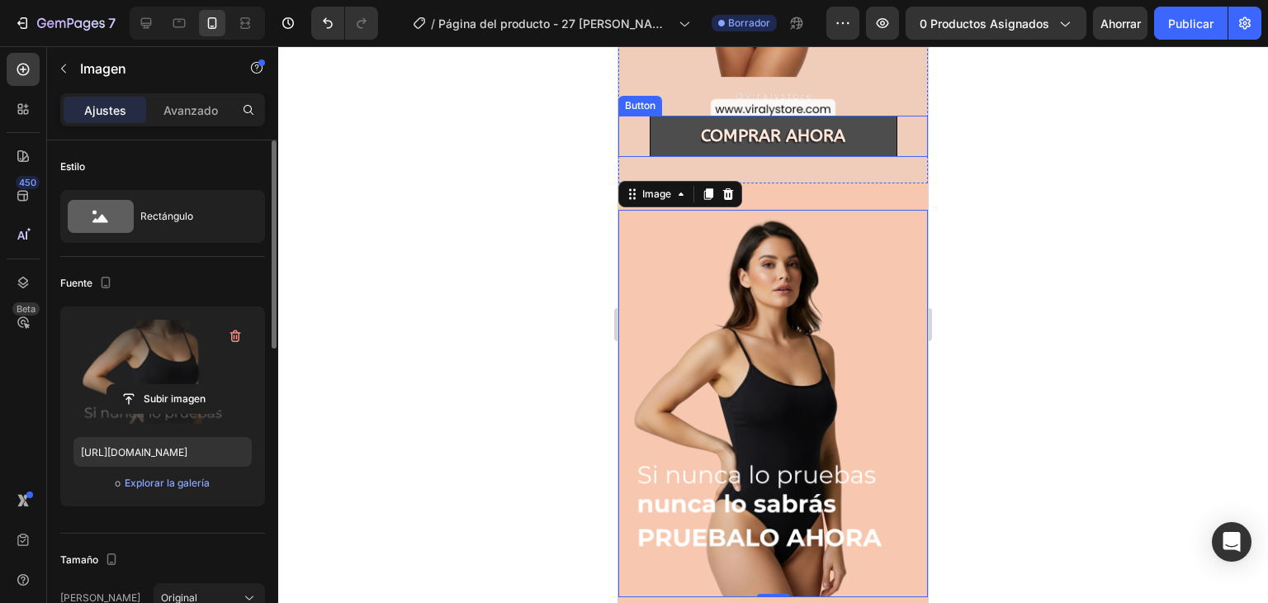
click at [660, 129] on button "COMPRAR AHORA" at bounding box center [774, 136] width 248 height 41
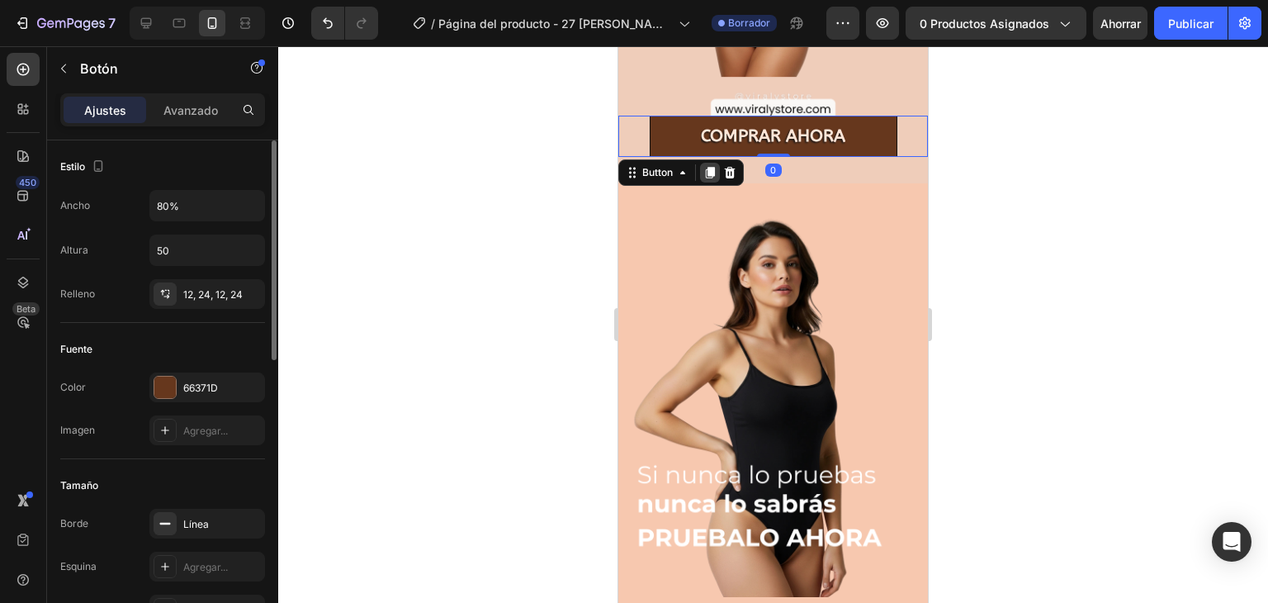
click at [707, 167] on icon at bounding box center [710, 173] width 9 height 12
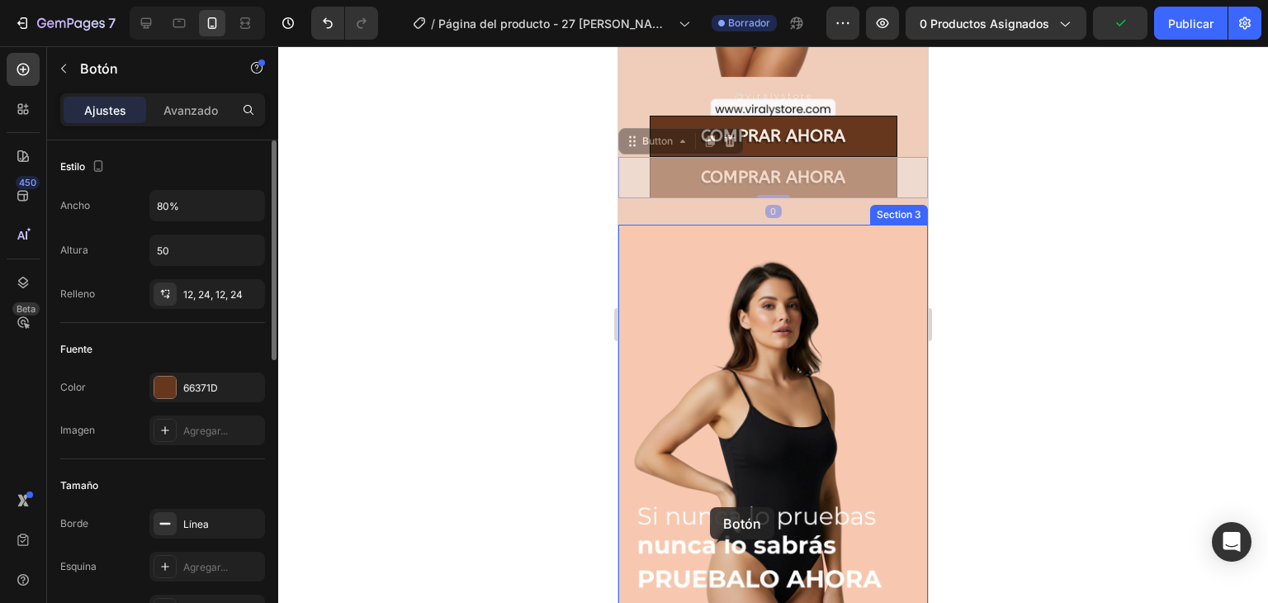
drag, startPoint x: 687, startPoint y: 159, endPoint x: 710, endPoint y: 507, distance: 348.3
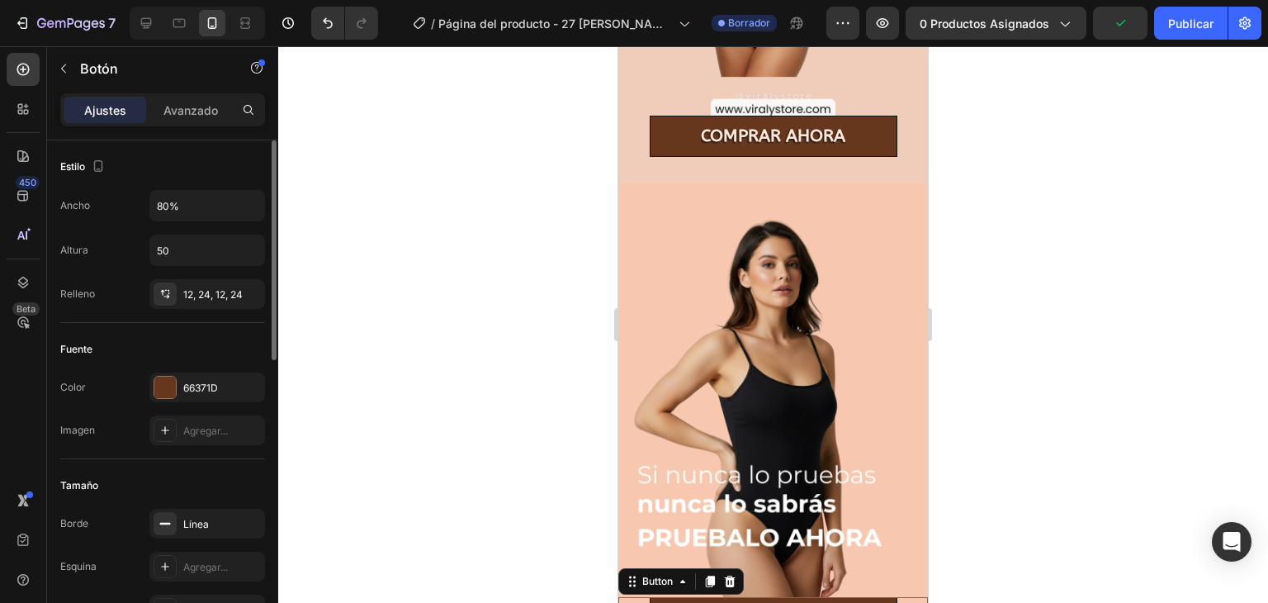
click at [1157, 258] on div at bounding box center [773, 324] width 990 height 556
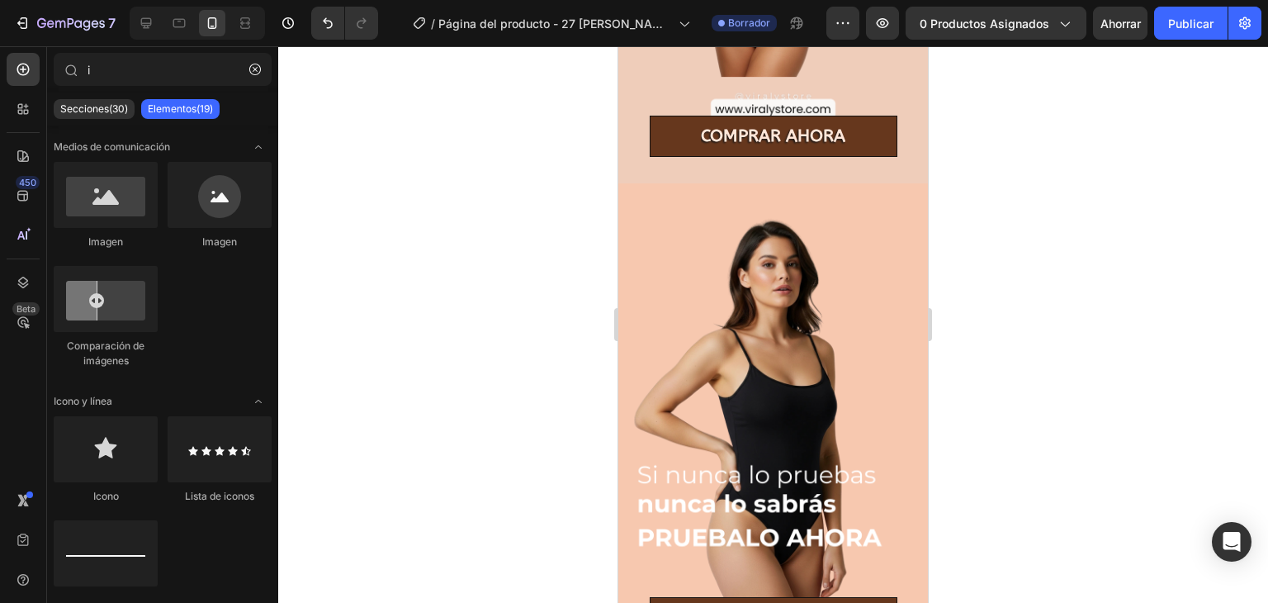
drag, startPoint x: 1267, startPoint y: 219, endPoint x: 1099, endPoint y: 327, distance: 200.2
click at [1139, 320] on div at bounding box center [773, 324] width 990 height 556
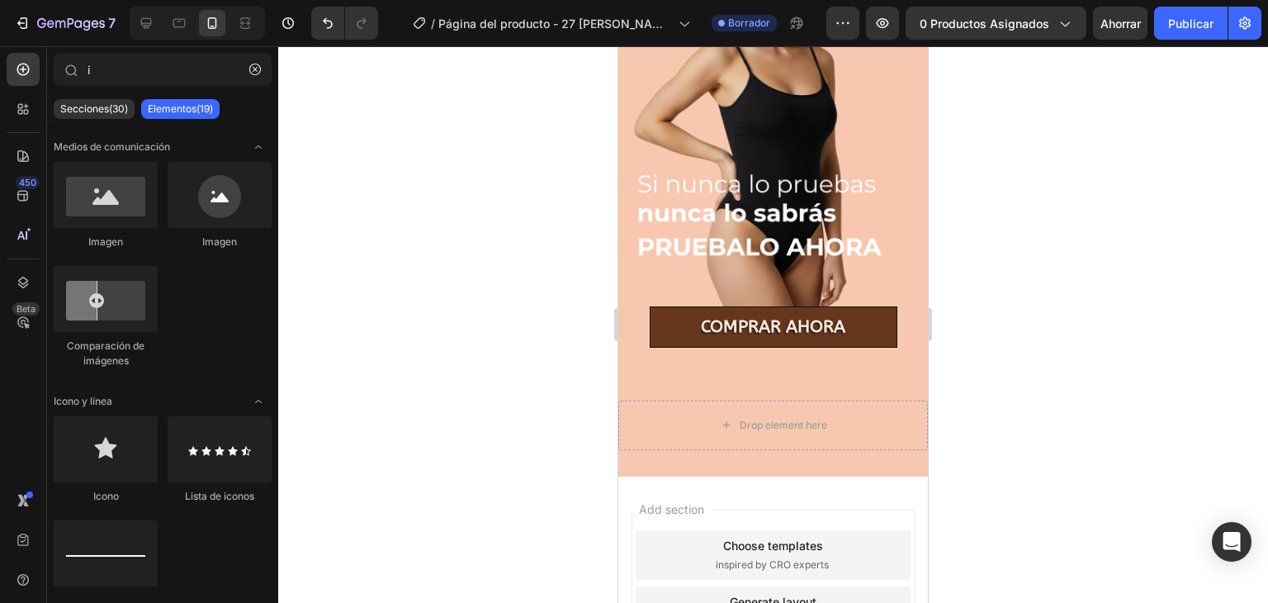
scroll to position [1243, 0]
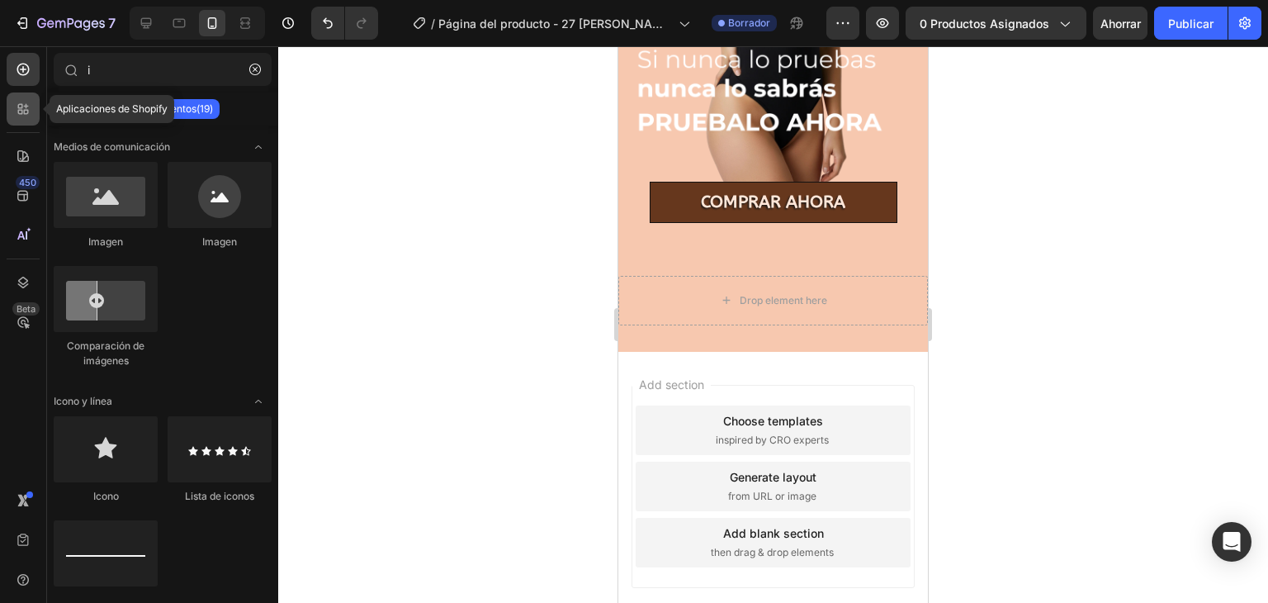
click at [27, 102] on icon at bounding box center [23, 109] width 17 height 17
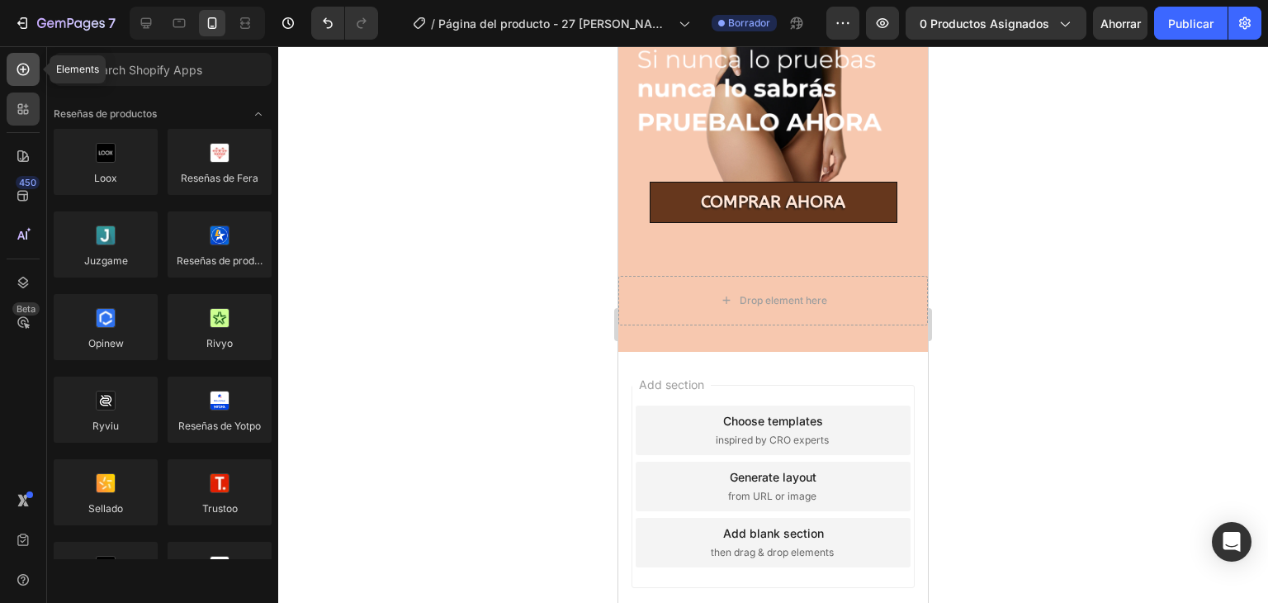
click at [30, 73] on icon at bounding box center [23, 69] width 17 height 17
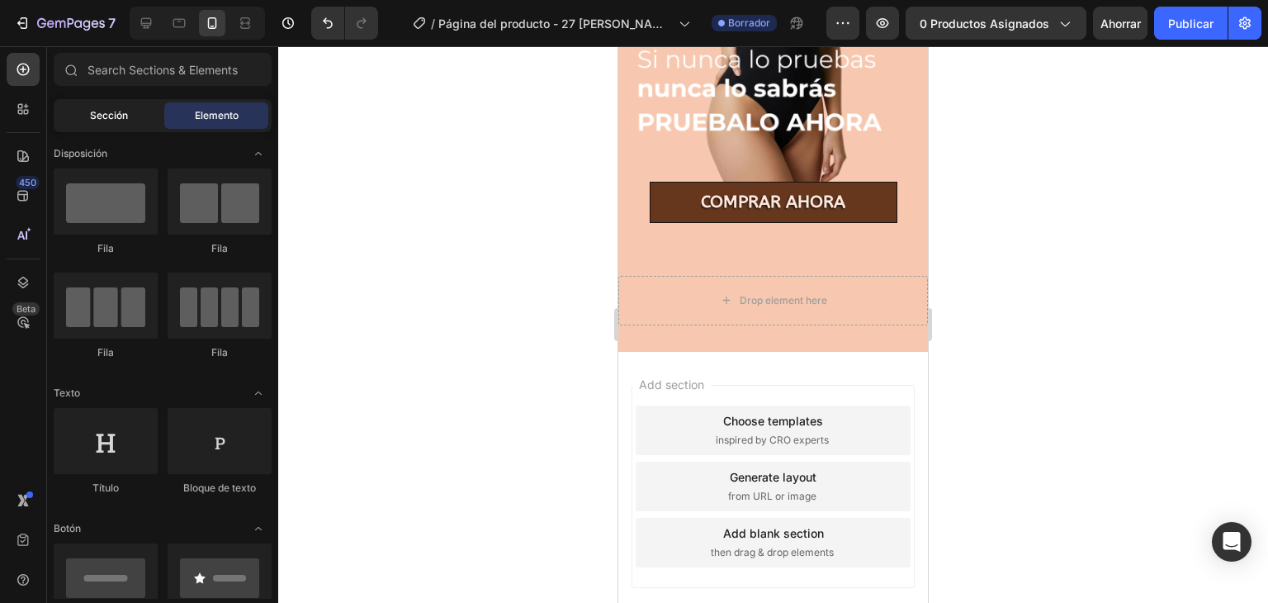
click at [144, 115] on div "Sección" at bounding box center [109, 115] width 104 height 26
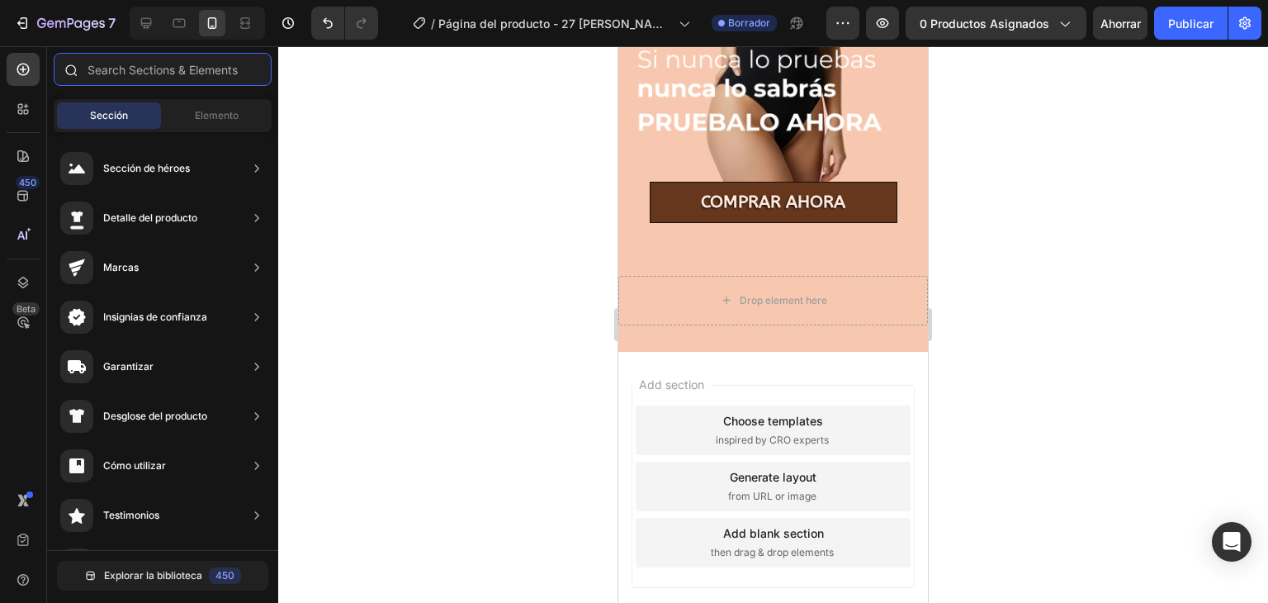
click at [214, 68] on input "text" at bounding box center [163, 69] width 218 height 33
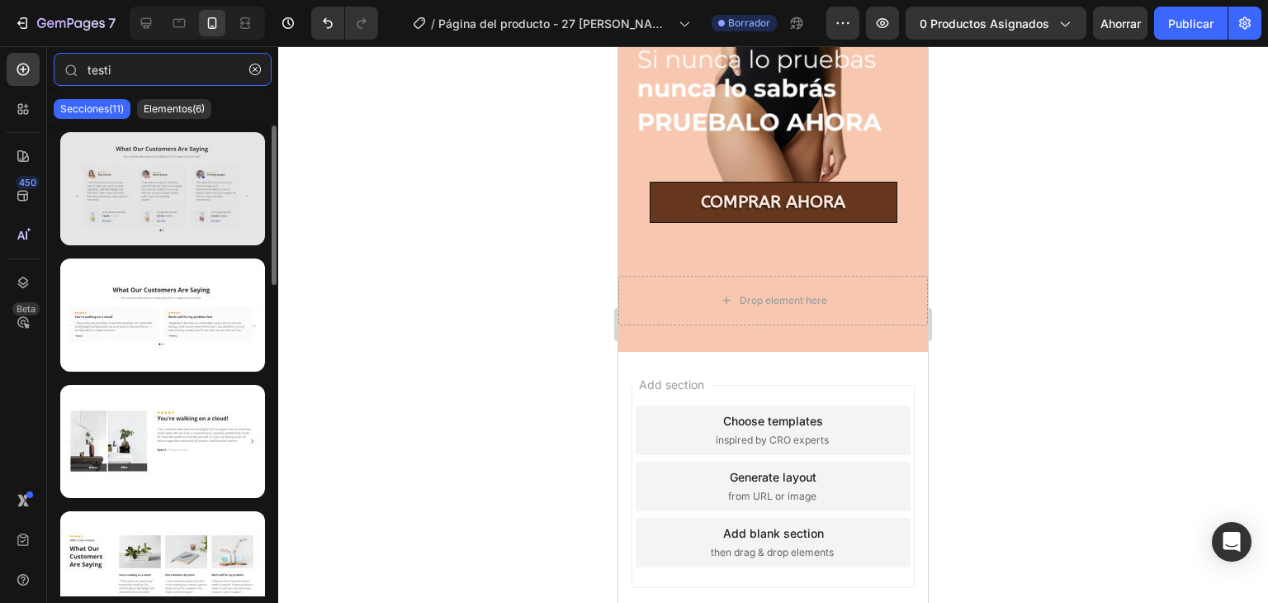
type input "testi"
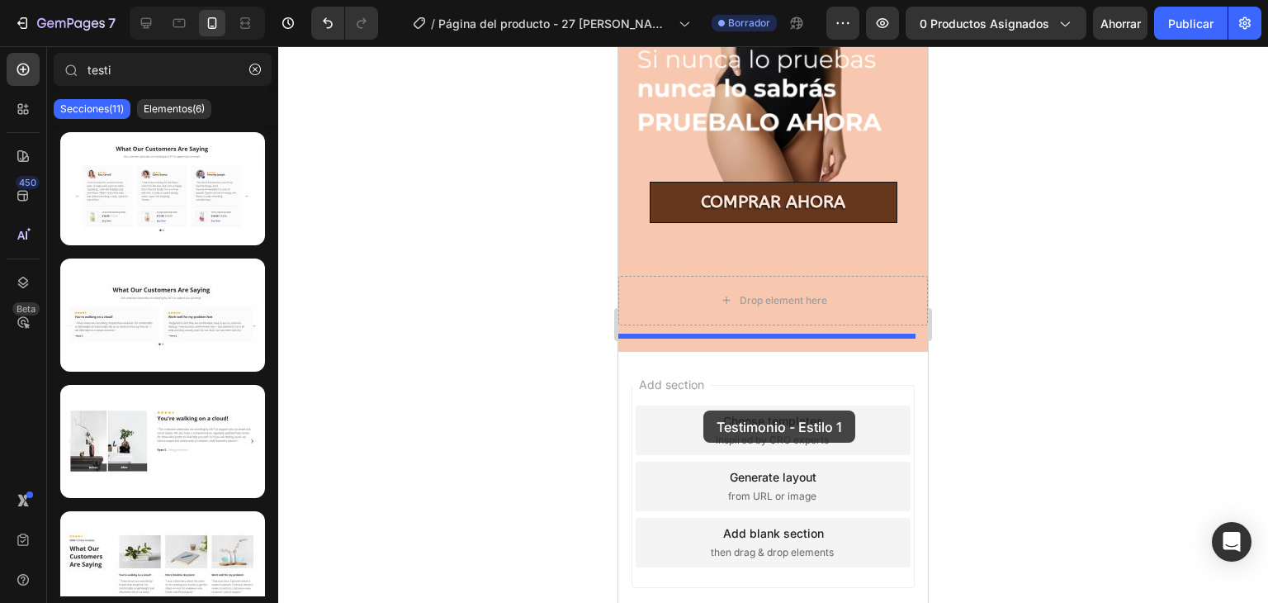
drag, startPoint x: 821, startPoint y: 225, endPoint x: 703, endPoint y: 410, distance: 219.0
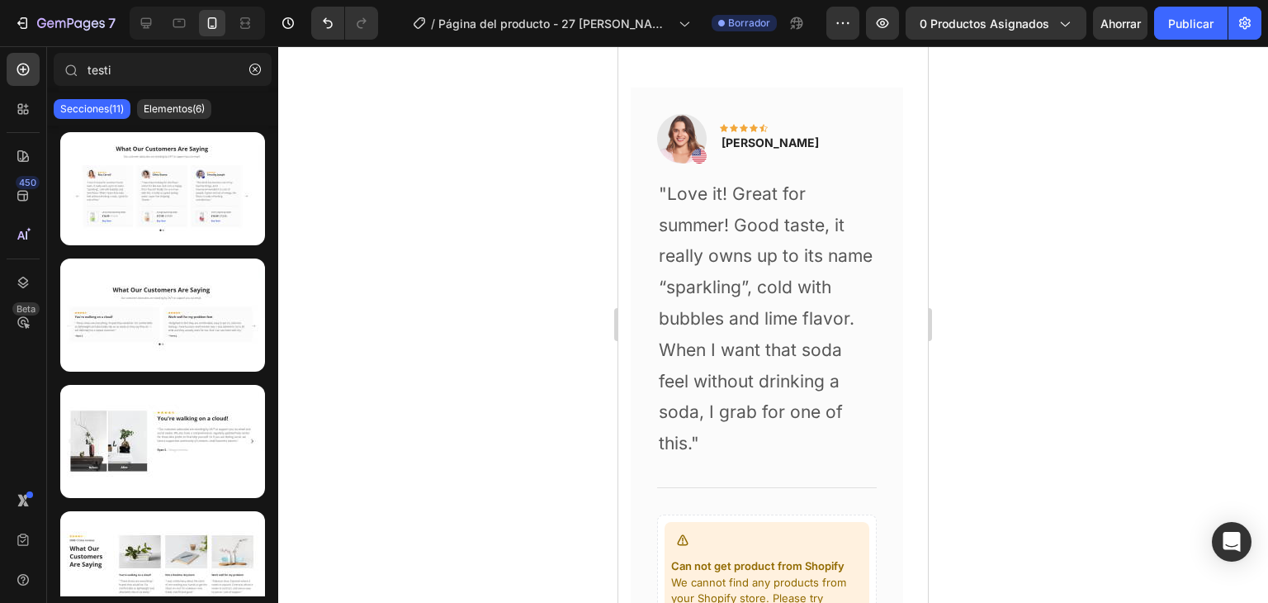
scroll to position [1851, 0]
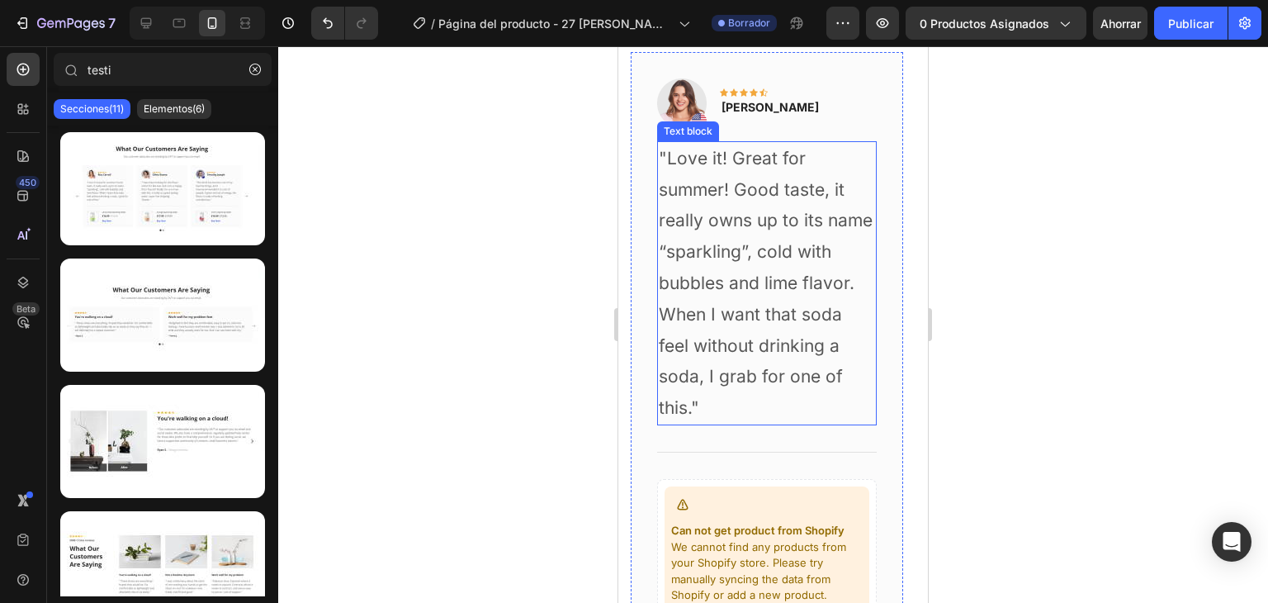
click at [797, 333] on p ""Love it! Great for summer! Good taste, it really owns up to its name “sparklin…" at bounding box center [767, 283] width 216 height 281
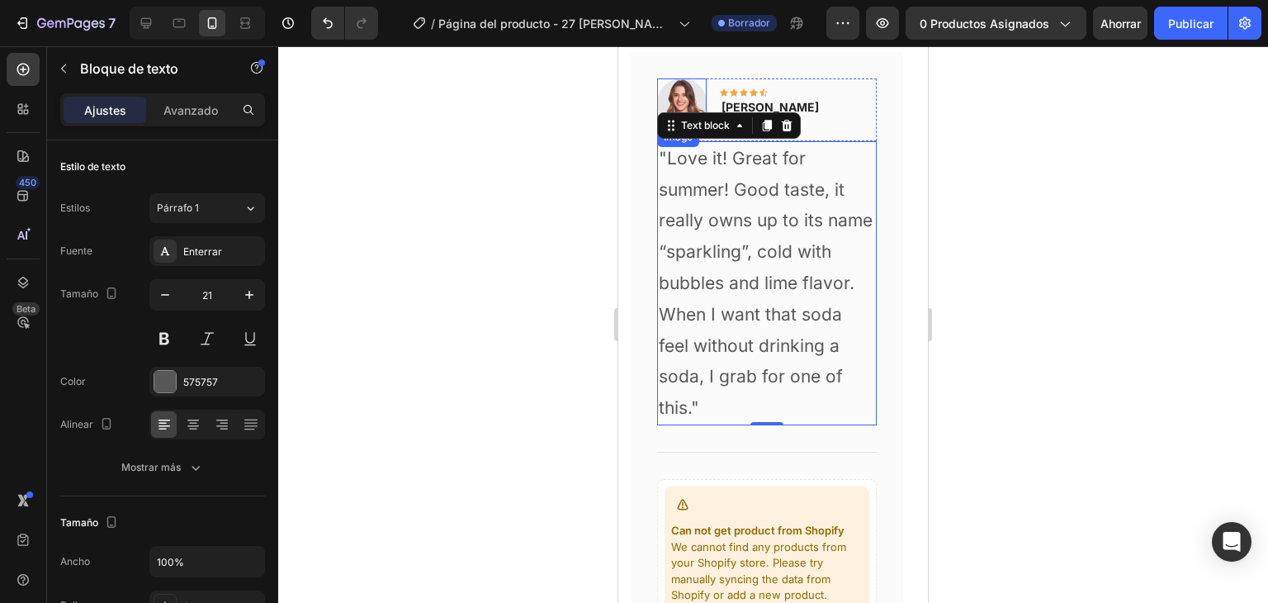
click at [695, 105] on img at bounding box center [682, 103] width 50 height 50
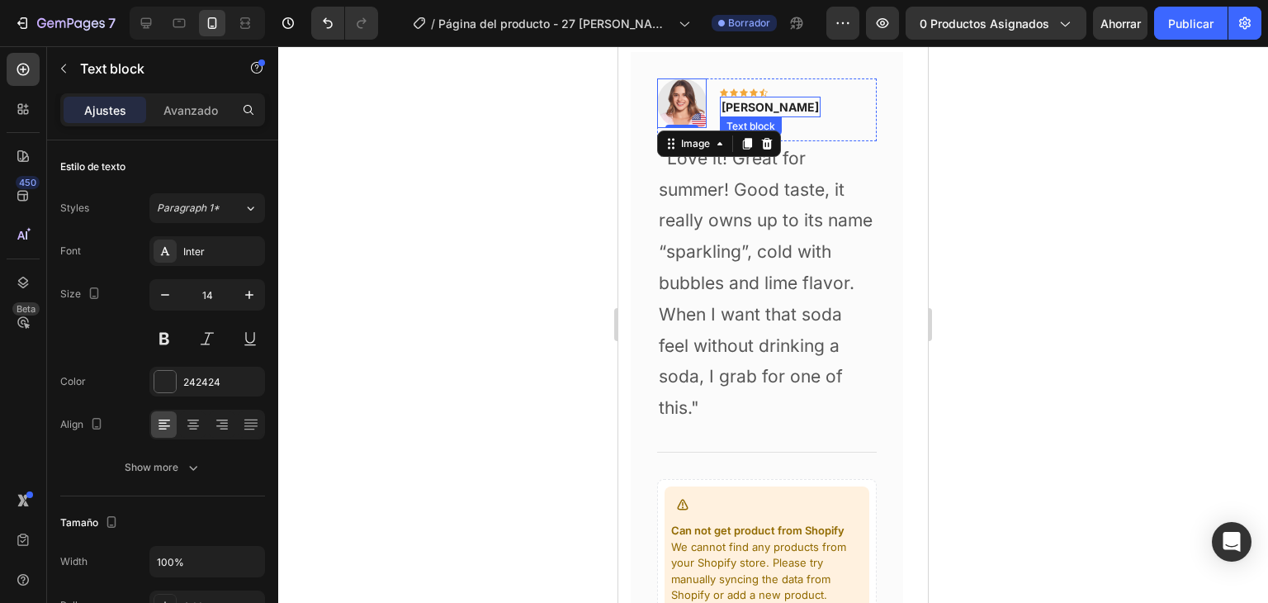
click at [738, 102] on p "[PERSON_NAME]" at bounding box center [770, 106] width 97 height 17
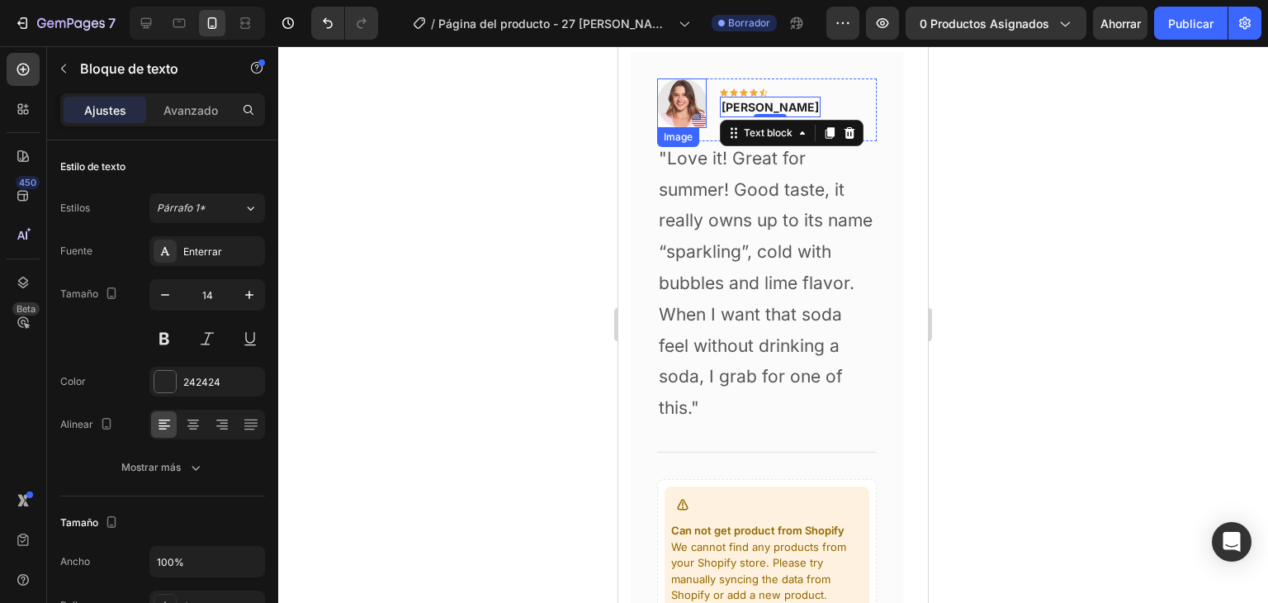
click at [680, 89] on img at bounding box center [682, 103] width 50 height 50
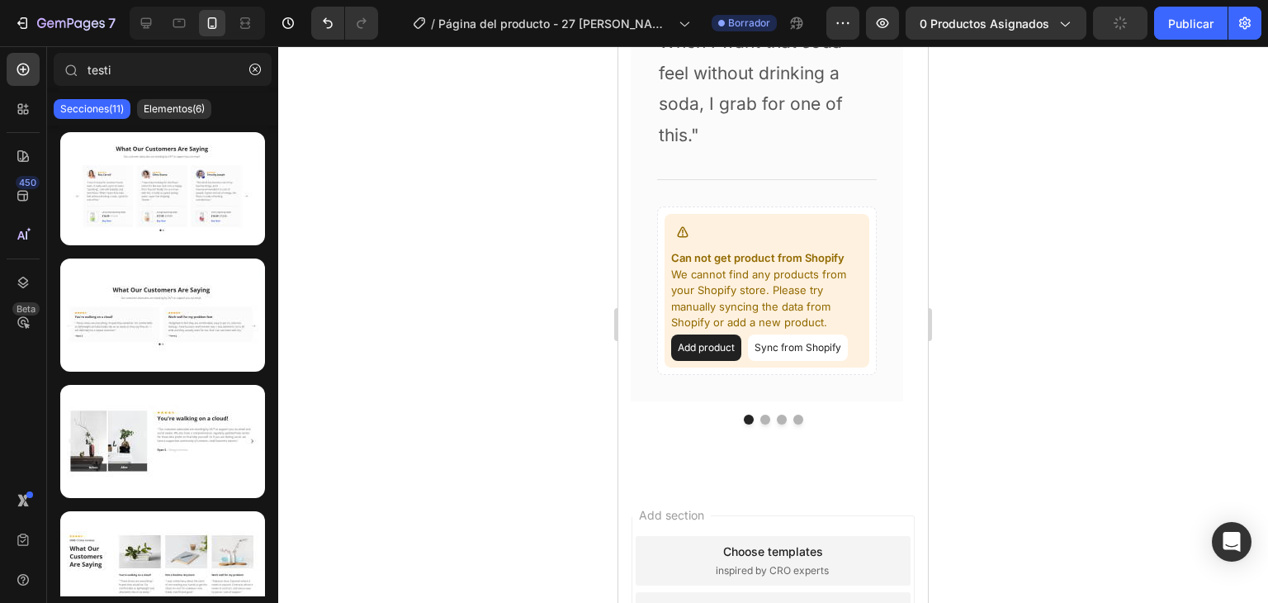
scroll to position [2095, 0]
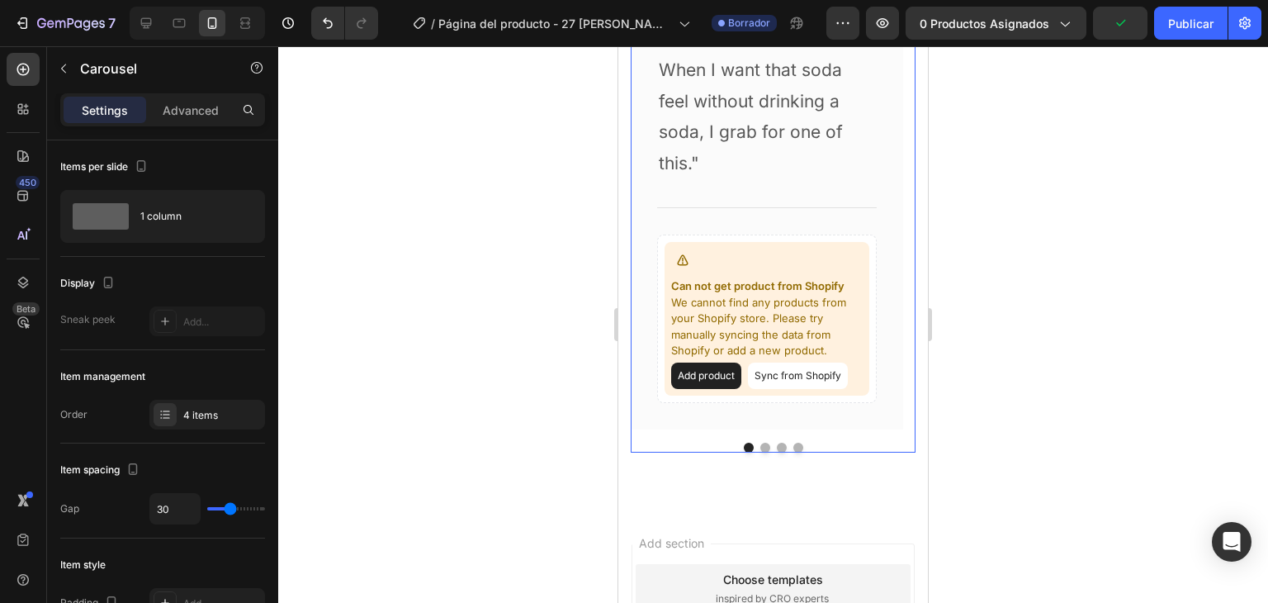
click at [759, 448] on div "Image Icon Icon Icon Icon Icon Row [PERSON_NAME] Text block Row "Love it! Great…" at bounding box center [773, 130] width 285 height 645
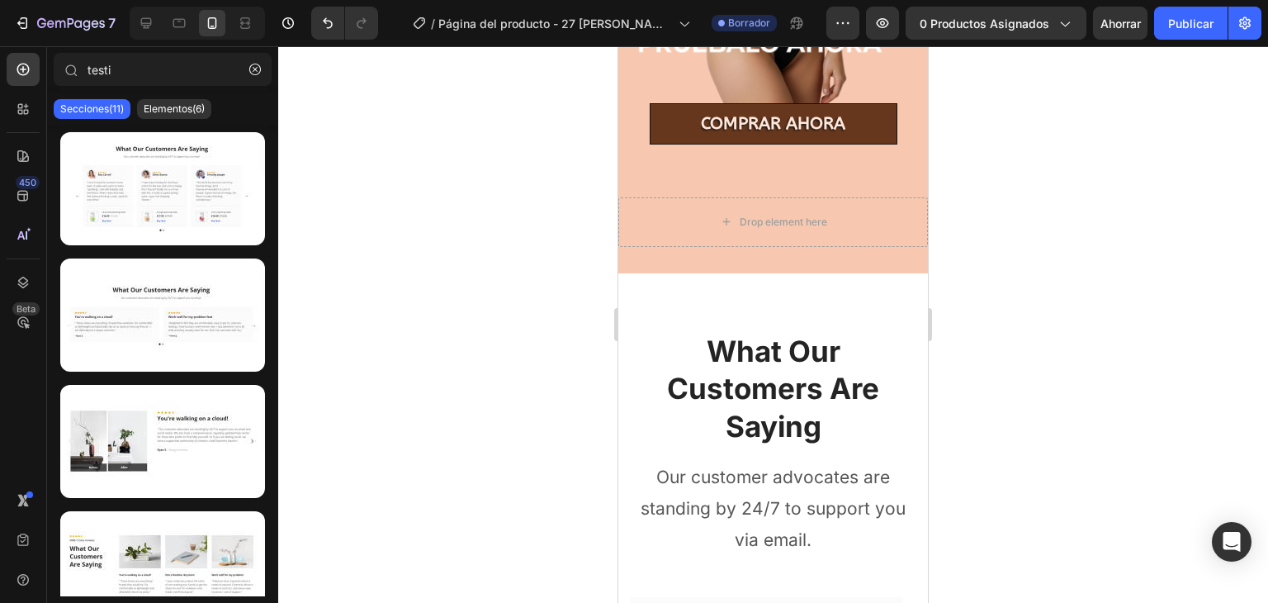
scroll to position [1340, 0]
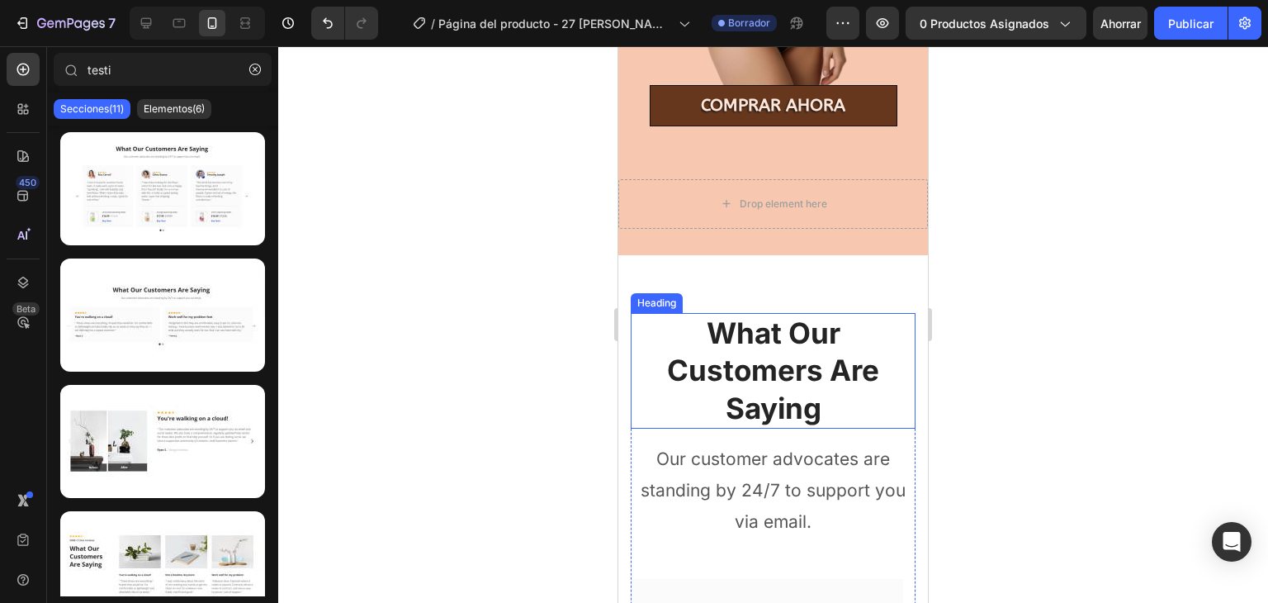
click at [856, 317] on p "What Our Customers Are Saying" at bounding box center [773, 371] width 282 height 113
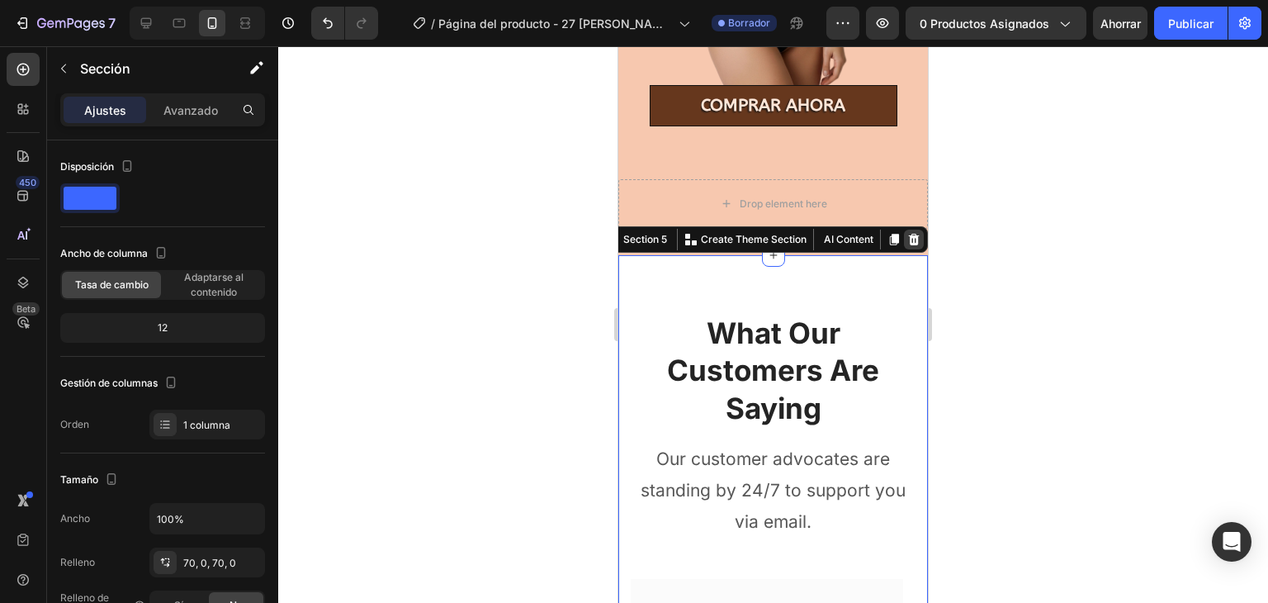
click at [907, 233] on icon at bounding box center [913, 239] width 13 height 13
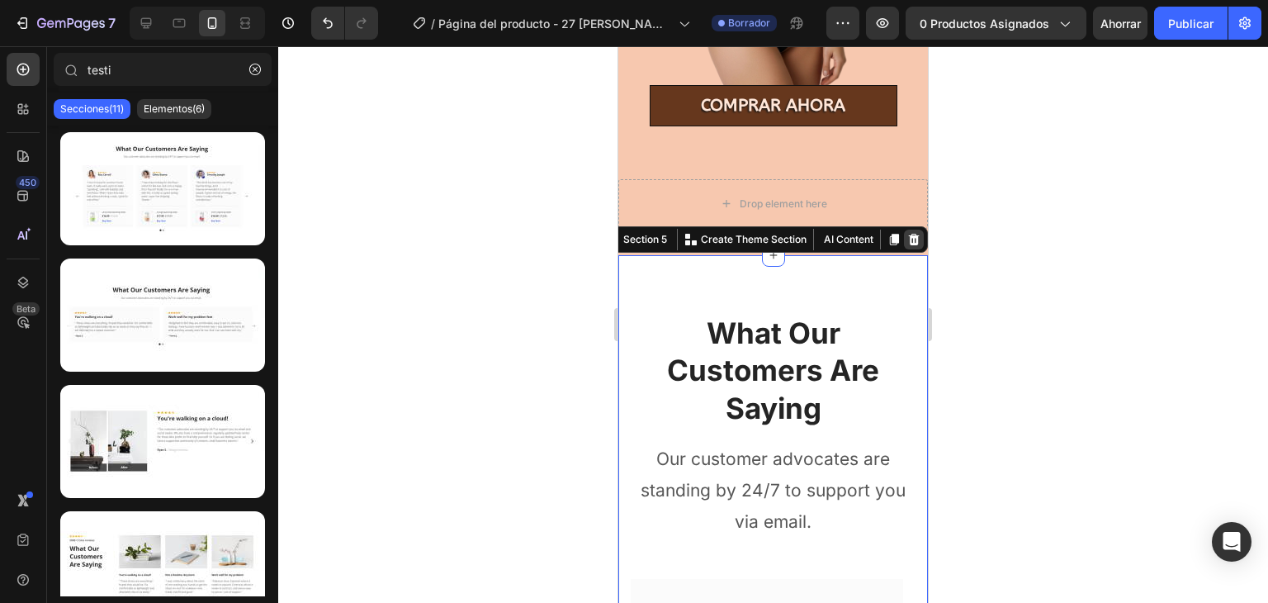
scroll to position [1245, 0]
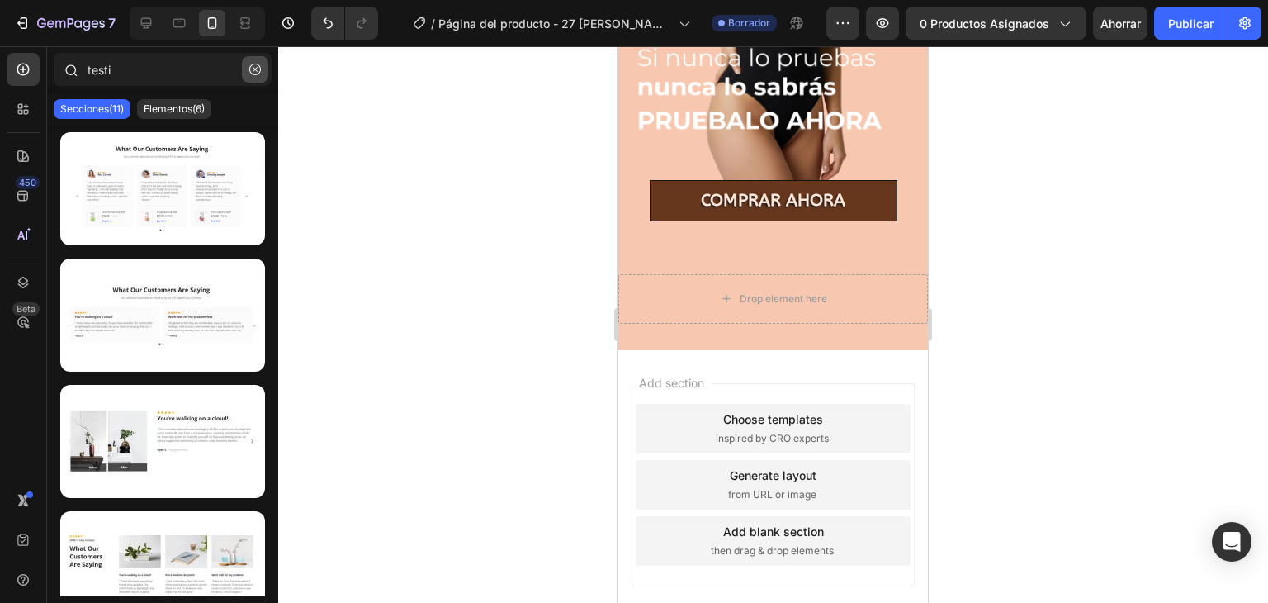
click at [245, 61] on button "button" at bounding box center [255, 69] width 26 height 26
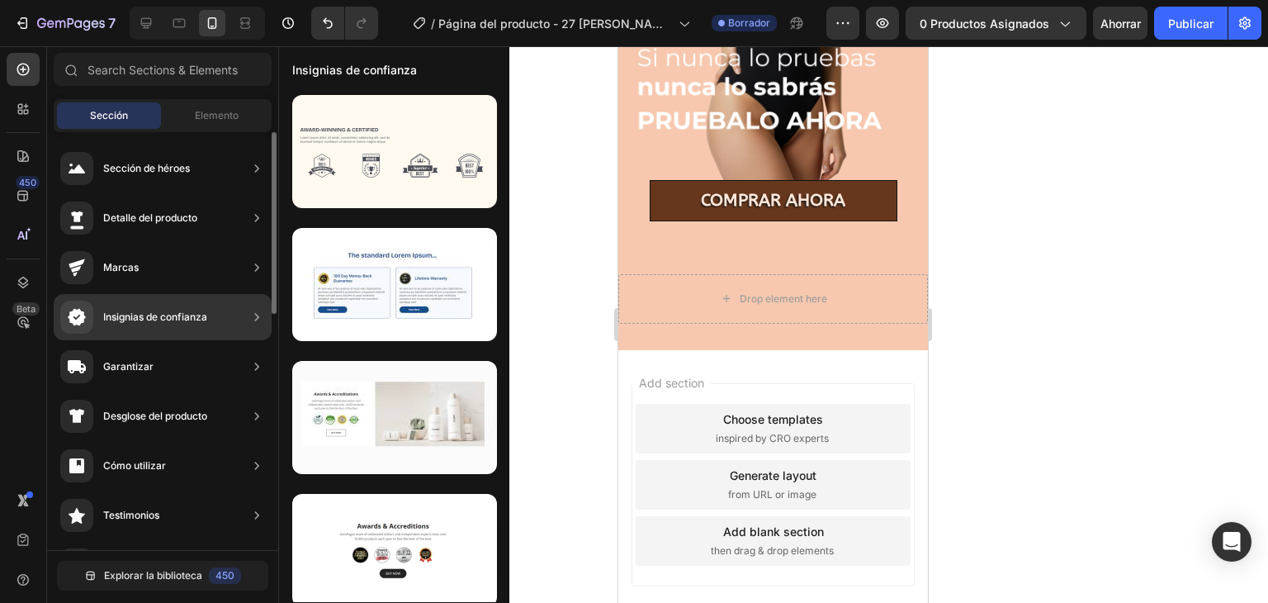
click at [220, 311] on div "Insignias de confianza" at bounding box center [163, 317] width 218 height 46
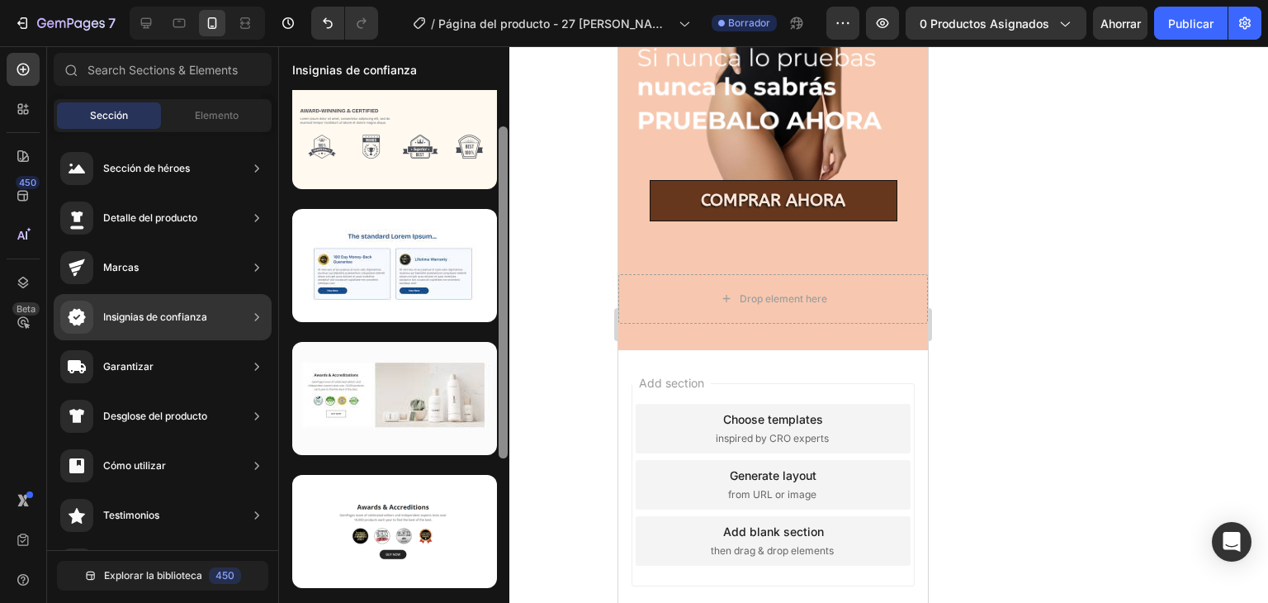
scroll to position [0, 0]
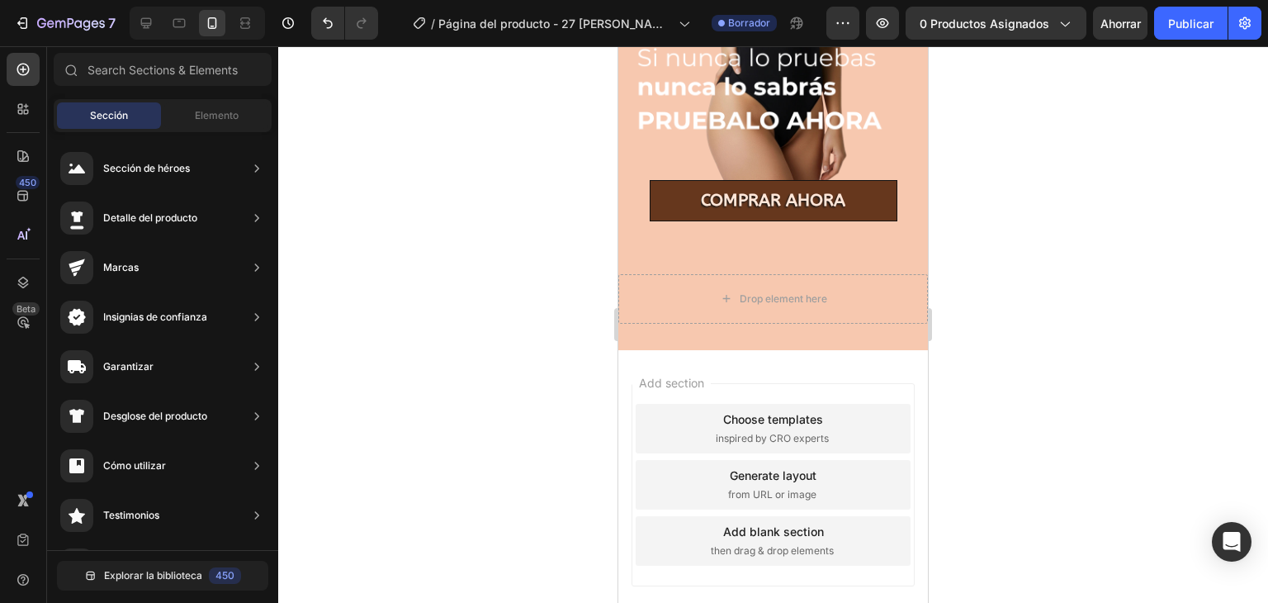
drag, startPoint x: 500, startPoint y: 282, endPoint x: 495, endPoint y: 352, distance: 69.6
click at [495, 0] on div "7 / Página del producto - 27 [PERSON_NAME], 10:57:33 Borrador Avance 0 producto…" at bounding box center [634, 0] width 1268 height 0
